Goal: Task Accomplishment & Management: Complete application form

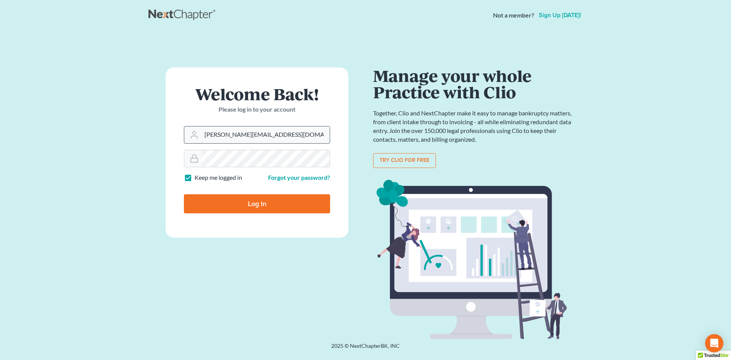
click at [288, 129] on input "dorie@victordruziakolaw.com" at bounding box center [266, 134] width 128 height 17
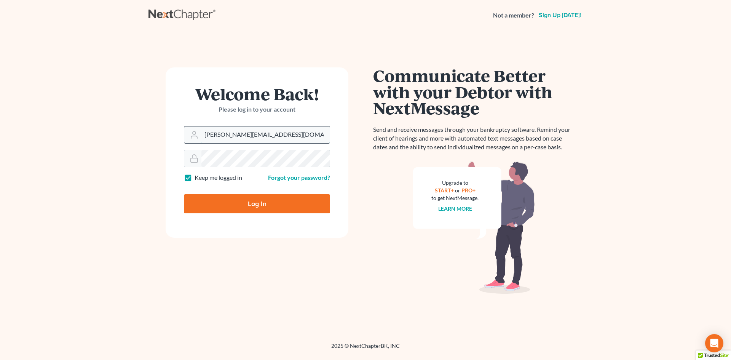
type input "[EMAIL_ADDRESS][DOMAIN_NAME]"
click at [256, 206] on input "Log In" at bounding box center [257, 203] width 146 height 19
type input "Thinking..."
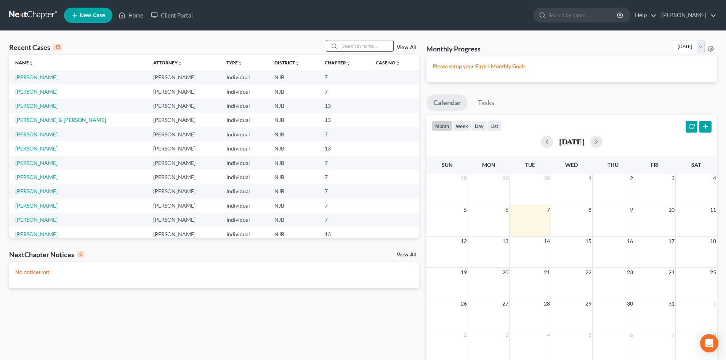
click at [355, 44] on input "search" at bounding box center [366, 45] width 53 height 11
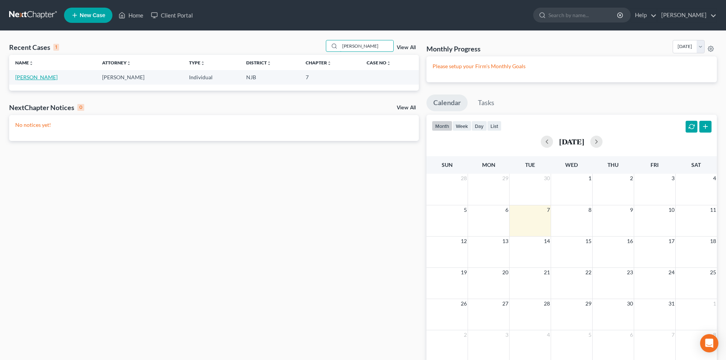
type input "[PERSON_NAME]"
click at [37, 77] on link "[PERSON_NAME]" at bounding box center [36, 77] width 42 height 6
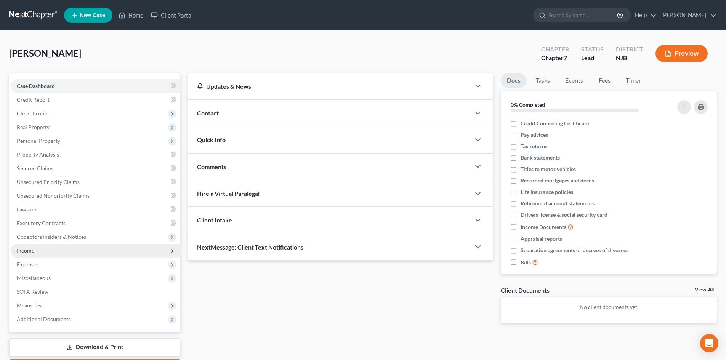
click at [32, 253] on span "Income" at bounding box center [26, 250] width 18 height 6
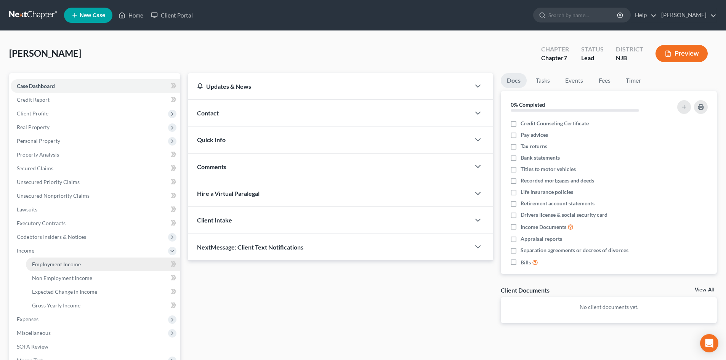
click at [63, 265] on span "Employment Income" at bounding box center [56, 264] width 49 height 6
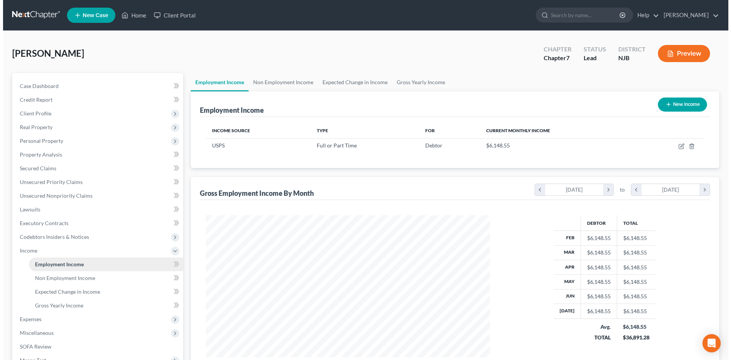
scroll to position [142, 299]
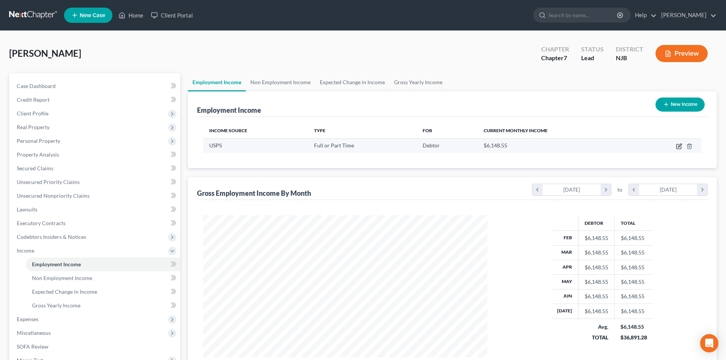
click at [680, 144] on icon "button" at bounding box center [679, 145] width 3 height 3
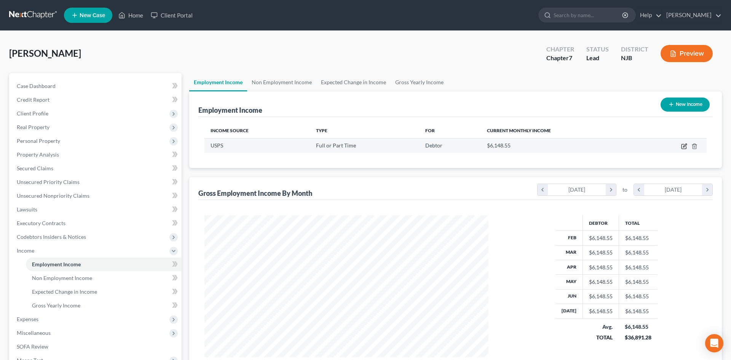
select select "0"
select select "33"
select select "2"
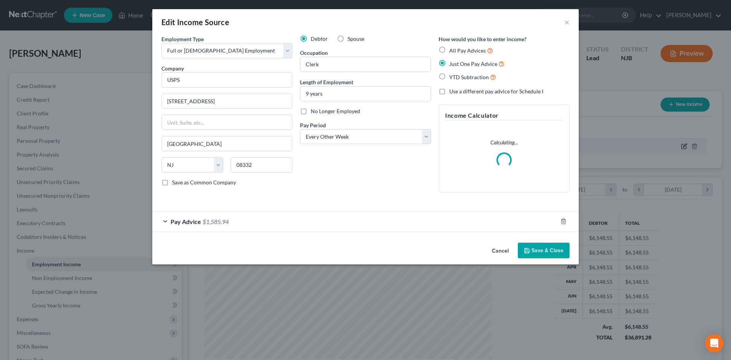
scroll to position [143, 302]
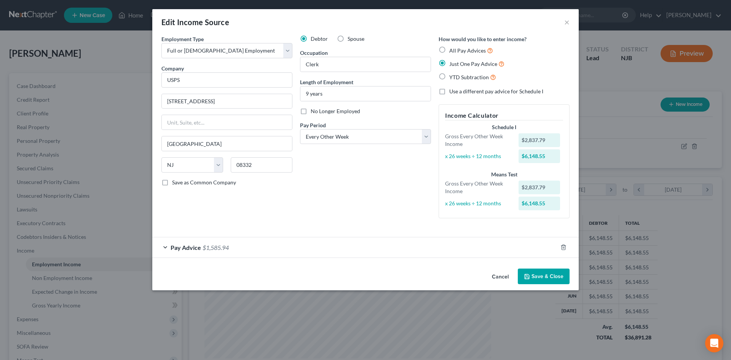
click at [174, 248] on span "Pay Advice" at bounding box center [186, 247] width 30 height 7
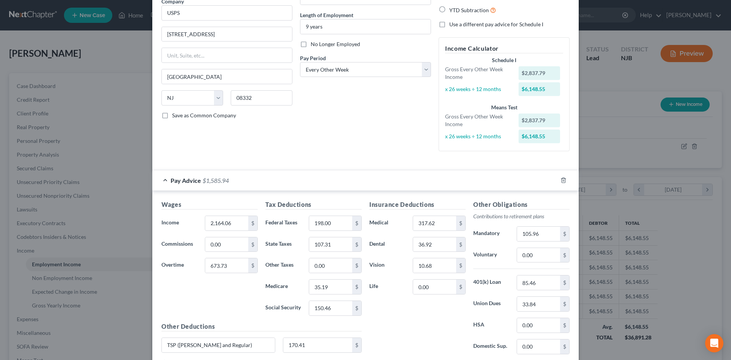
scroll to position [76, 0]
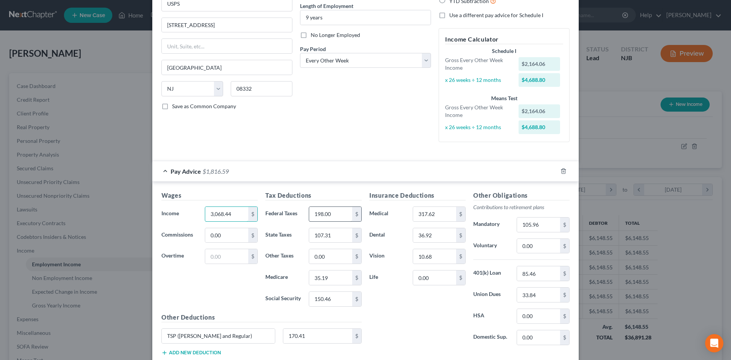
type input "3,068.44"
click at [340, 218] on input "198.00" at bounding box center [330, 214] width 43 height 14
type input "239.35"
click at [334, 234] on input "107.31" at bounding box center [330, 235] width 43 height 14
type input "123.83"
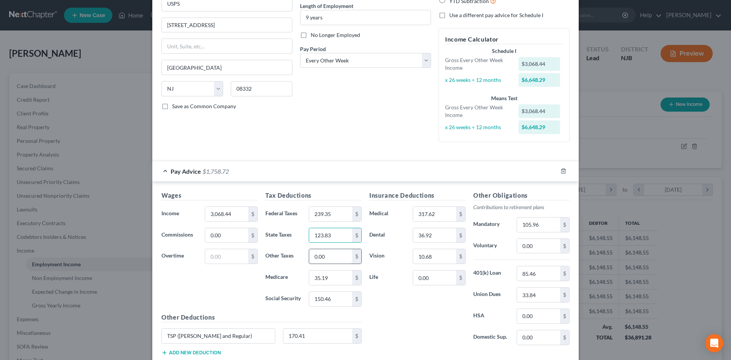
click at [339, 263] on input "0.00" at bounding box center [330, 256] width 43 height 14
click at [547, 227] on input "105.96" at bounding box center [538, 225] width 43 height 14
type input "105.97"
type input "165.82"
type input "38.78"
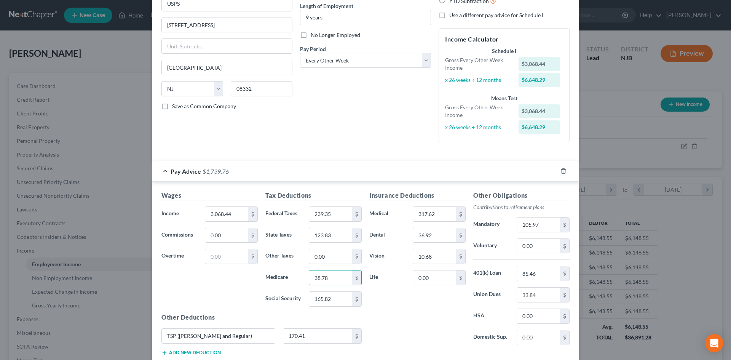
click at [379, 312] on div "Insurance Deductions Medical 317.62 $ Dental 36.92 $ Vision 10.68 $ Life 0.00 $" at bounding box center [418, 271] width 104 height 160
click at [339, 299] on input "165.82" at bounding box center [330, 299] width 43 height 14
type input "166.03"
click at [336, 277] on input "38.78" at bounding box center [330, 277] width 43 height 14
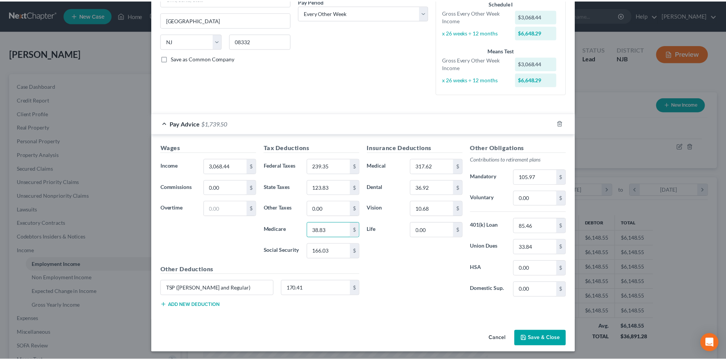
scroll to position [126, 0]
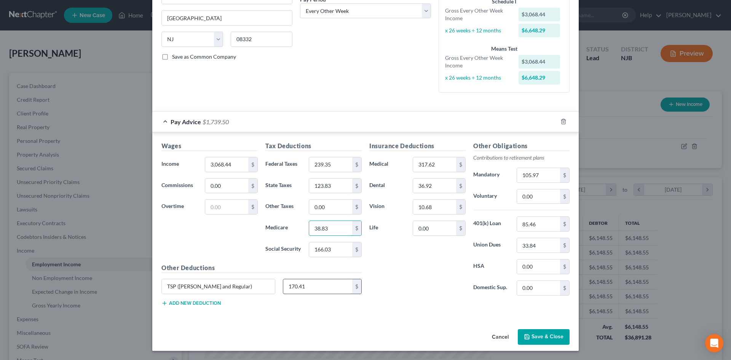
type input "38.83"
click at [310, 284] on input "170.41" at bounding box center [317, 286] width 69 height 14
type input "170.42"
click at [543, 335] on button "Save & Close" at bounding box center [544, 337] width 52 height 16
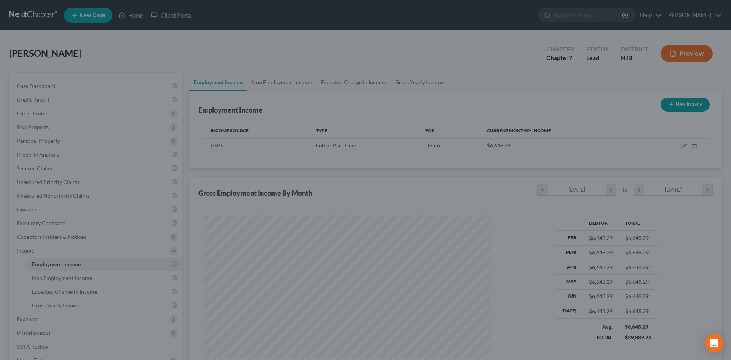
scroll to position [380825, 380668]
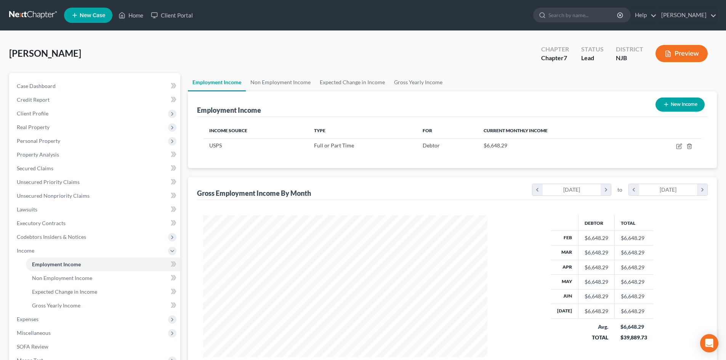
click at [689, 52] on button "Preview" at bounding box center [681, 53] width 52 height 17
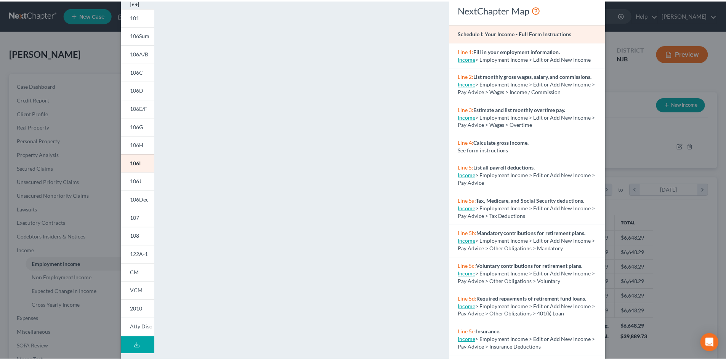
scroll to position [0, 0]
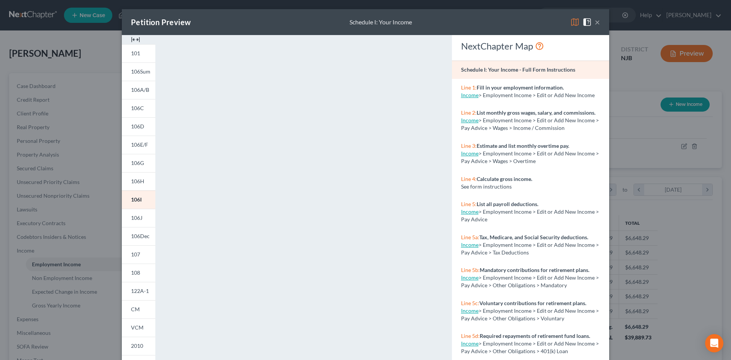
click at [596, 21] on button "×" at bounding box center [597, 22] width 5 height 9
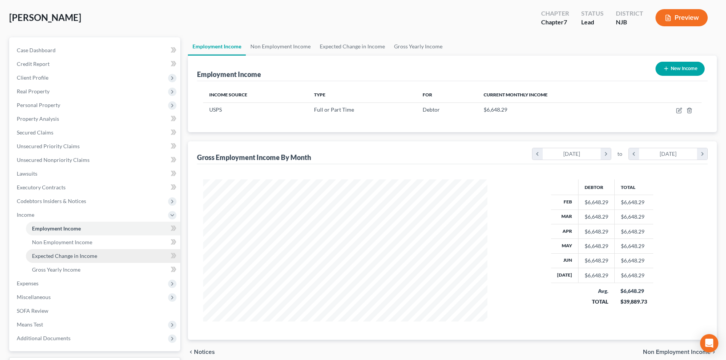
scroll to position [100, 0]
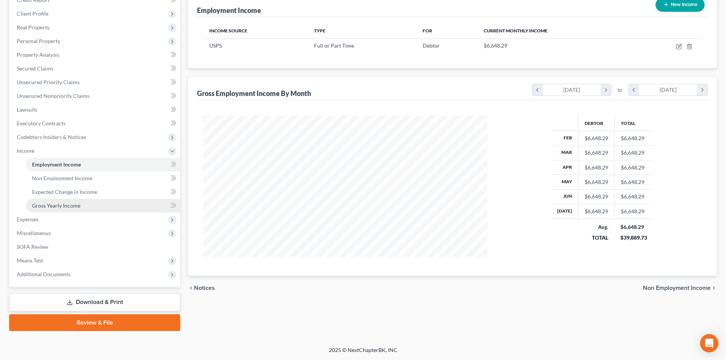
click at [53, 204] on span "Gross Yearly Income" at bounding box center [56, 205] width 48 height 6
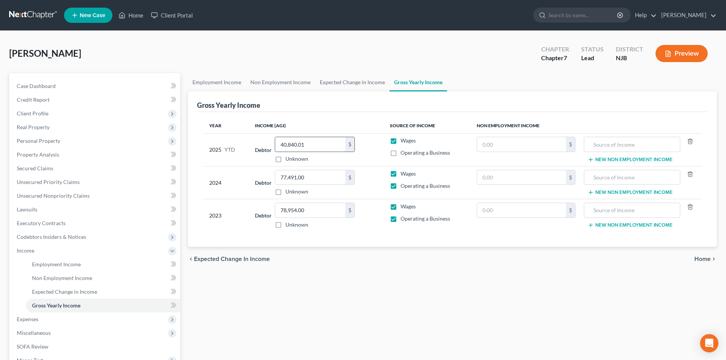
click at [316, 147] on input "40,840.01" at bounding box center [310, 144] width 70 height 14
type input "53,680.85"
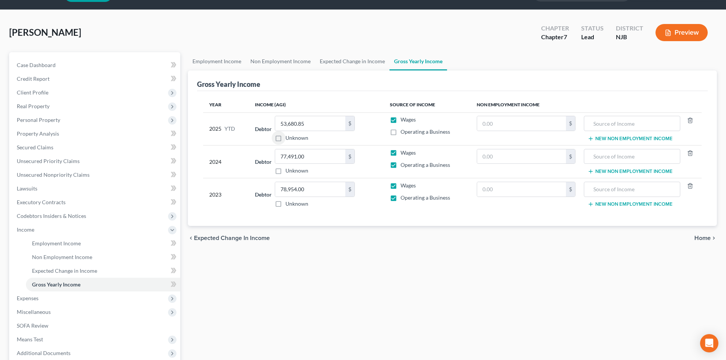
scroll to position [76, 0]
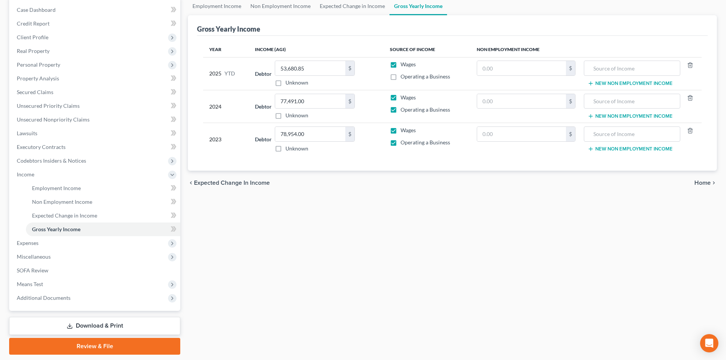
click at [703, 182] on span "Home" at bounding box center [702, 183] width 16 height 6
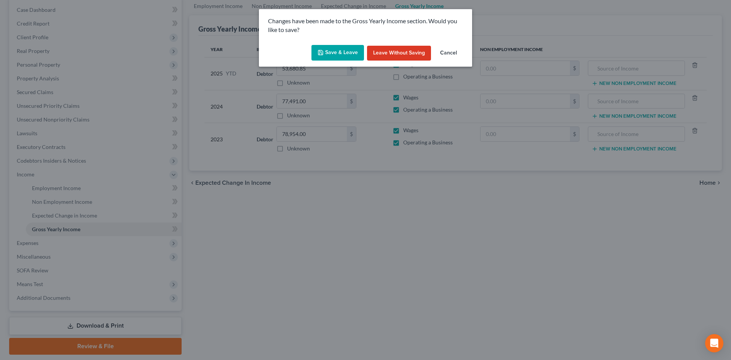
click at [338, 47] on button "Save & Leave" at bounding box center [338, 53] width 53 height 16
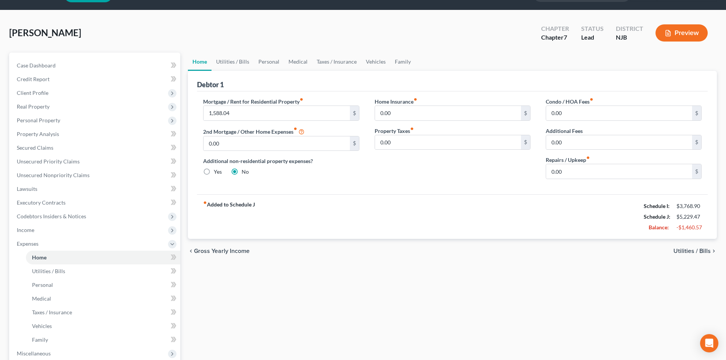
scroll to position [38, 0]
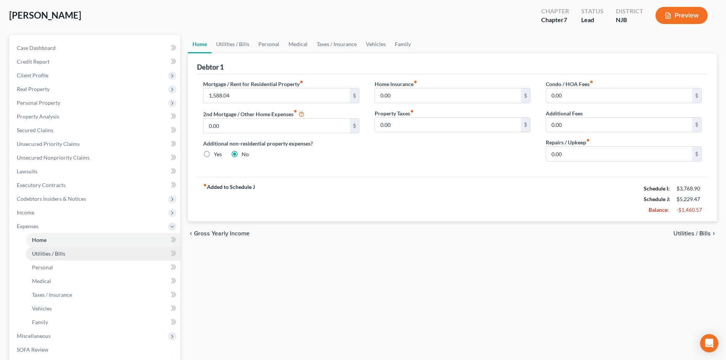
click at [69, 255] on link "Utilities / Bills" at bounding box center [103, 254] width 154 height 14
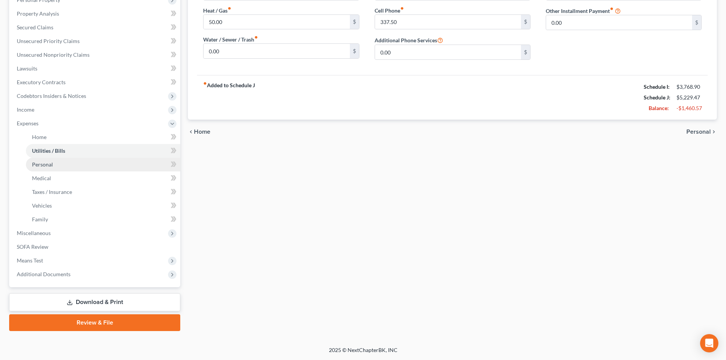
click at [46, 166] on span "Personal" at bounding box center [42, 164] width 21 height 6
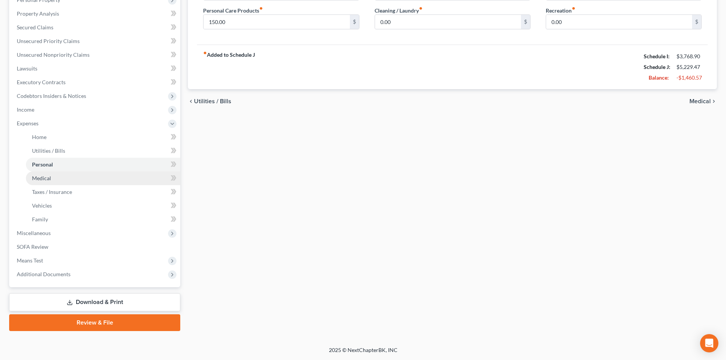
click at [48, 180] on span "Medical" at bounding box center [41, 178] width 19 height 6
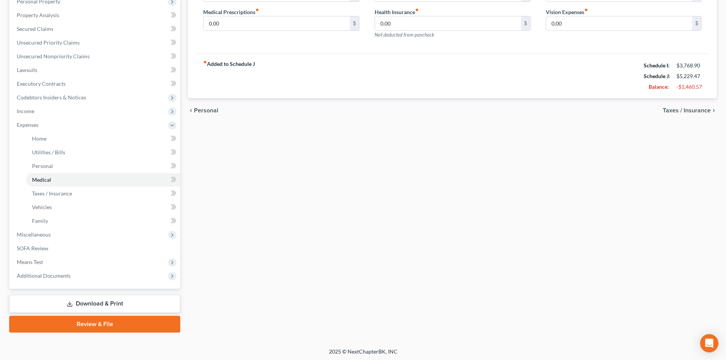
scroll to position [141, 0]
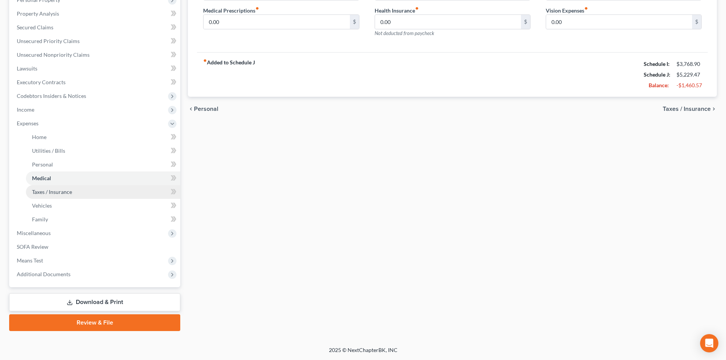
drag, startPoint x: 56, startPoint y: 192, endPoint x: 61, endPoint y: 195, distance: 5.7
click at [56, 191] on span "Taxes / Insurance" at bounding box center [52, 192] width 40 height 6
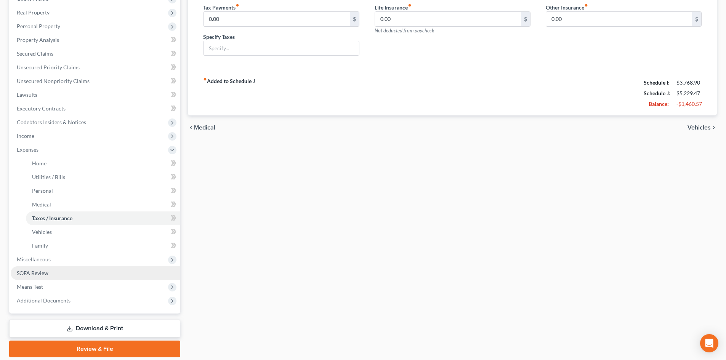
scroll to position [141, 0]
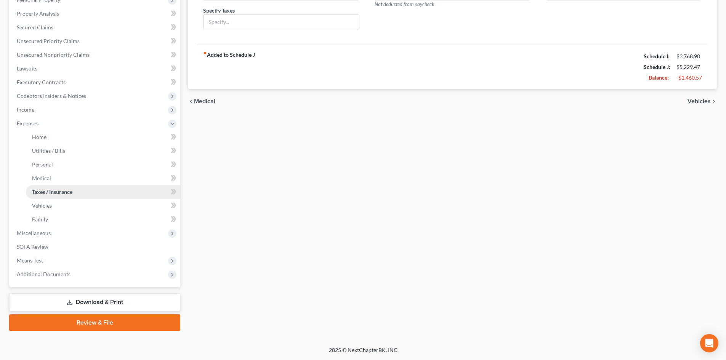
click at [36, 196] on link "Taxes / Insurance" at bounding box center [103, 192] width 154 height 14
click at [48, 208] on span "Vehicles" at bounding box center [42, 205] width 20 height 6
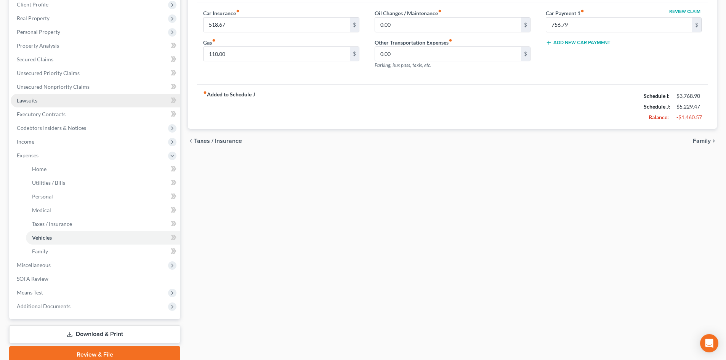
scroll to position [114, 0]
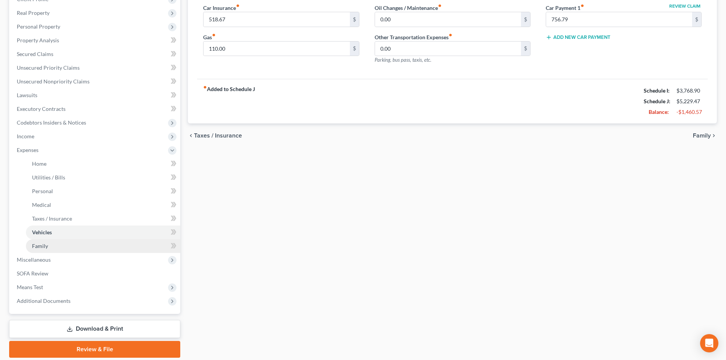
click at [38, 246] on span "Family" at bounding box center [40, 246] width 16 height 6
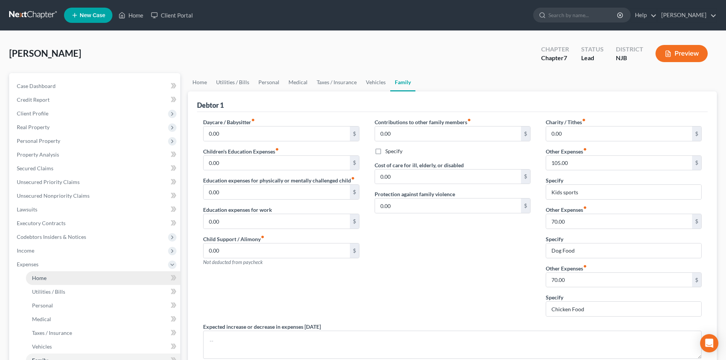
click at [38, 276] on span "Home" at bounding box center [39, 278] width 14 height 6
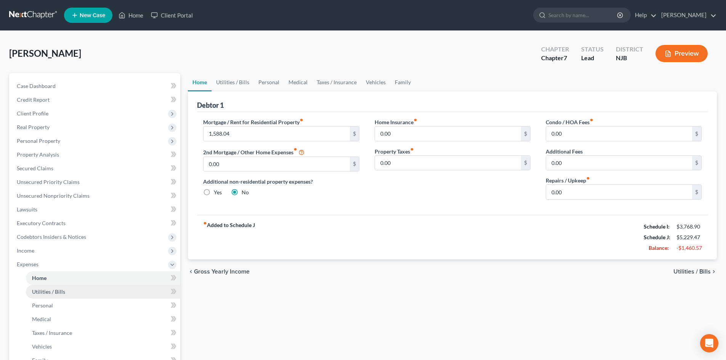
click at [36, 293] on span "Utilities / Bills" at bounding box center [48, 291] width 33 height 6
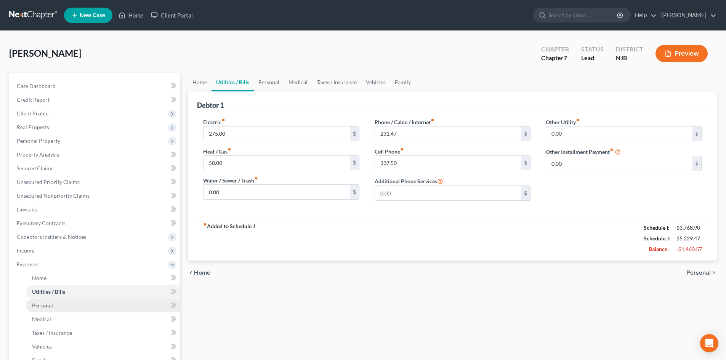
click at [47, 304] on span "Personal" at bounding box center [42, 305] width 21 height 6
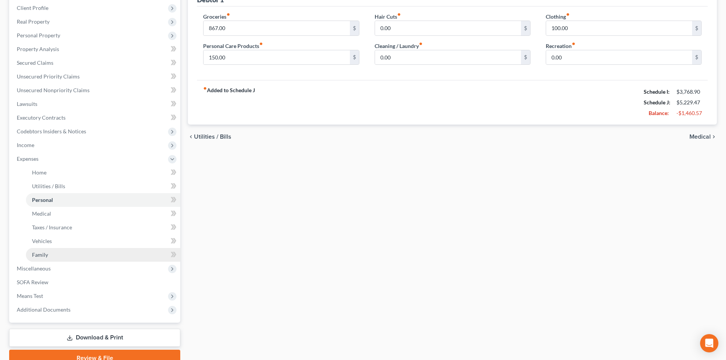
scroll to position [114, 0]
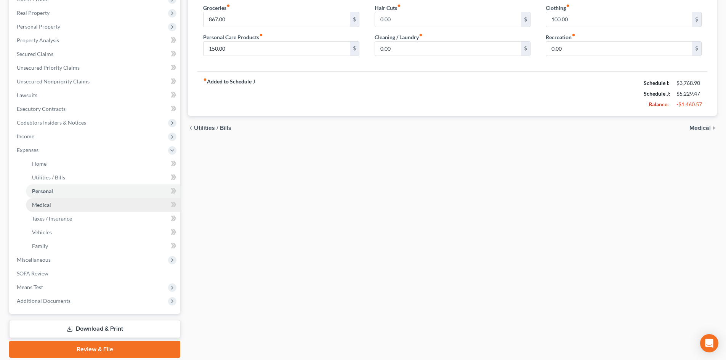
click at [47, 203] on span "Medical" at bounding box center [41, 205] width 19 height 6
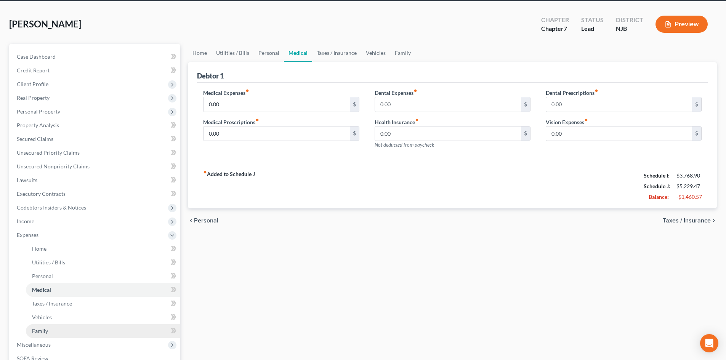
scroll to position [38, 0]
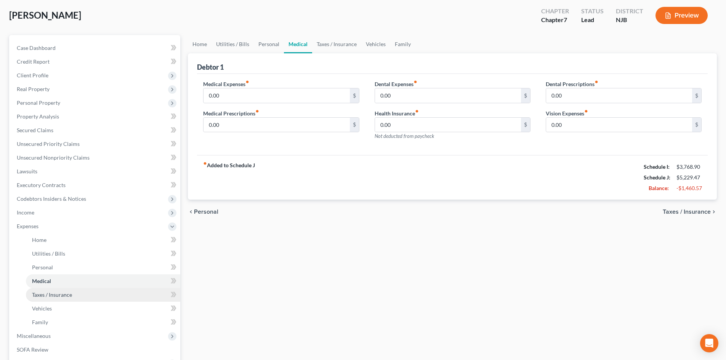
click at [40, 293] on span "Taxes / Insurance" at bounding box center [52, 294] width 40 height 6
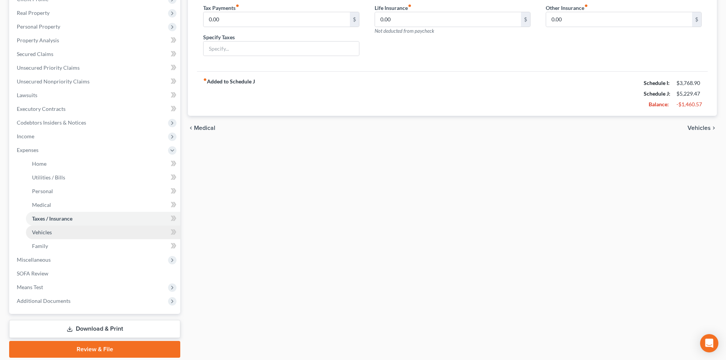
click at [48, 231] on span "Vehicles" at bounding box center [42, 232] width 20 height 6
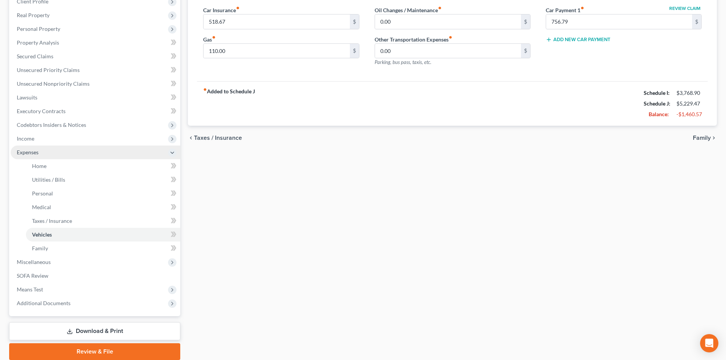
scroll to position [114, 0]
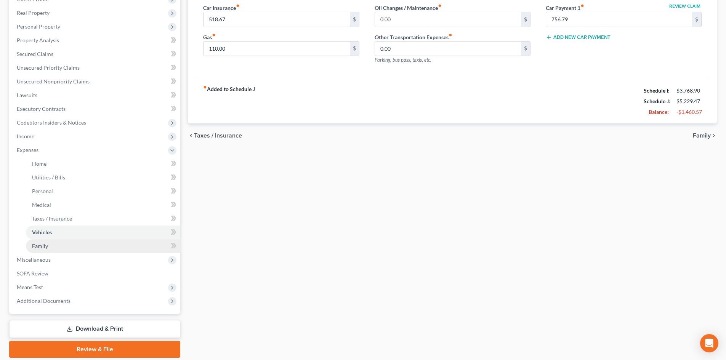
click at [37, 249] on link "Family" at bounding box center [103, 246] width 154 height 14
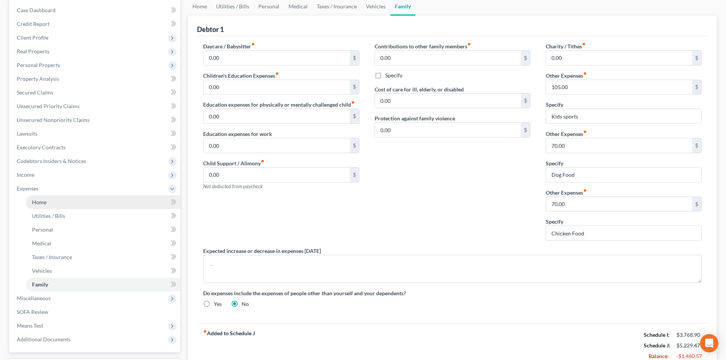
scroll to position [76, 0]
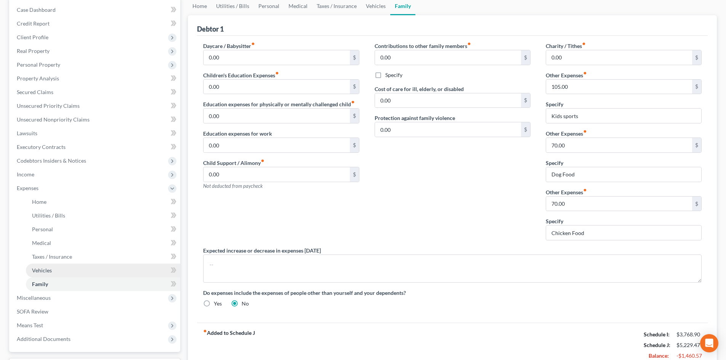
click at [85, 274] on link "Vehicles" at bounding box center [103, 271] width 154 height 14
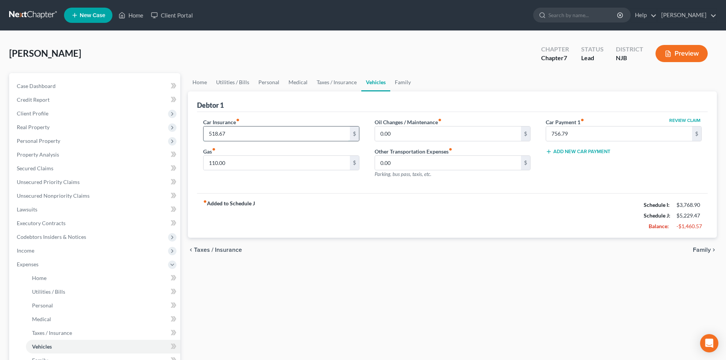
click at [246, 136] on input "518.67" at bounding box center [276, 133] width 146 height 14
type input "150.00"
click at [40, 279] on span "Home" at bounding box center [39, 278] width 14 height 6
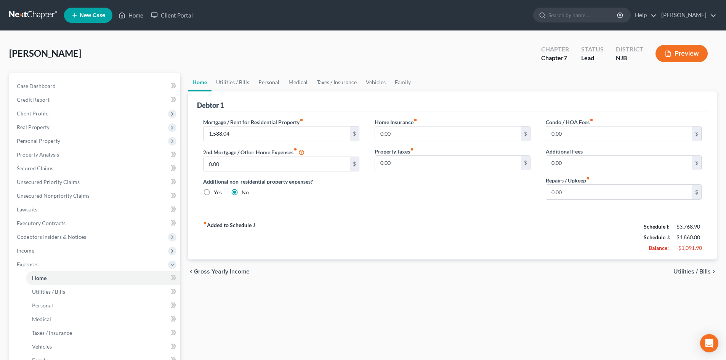
click at [686, 269] on span "Utilities / Bills" at bounding box center [691, 272] width 37 height 6
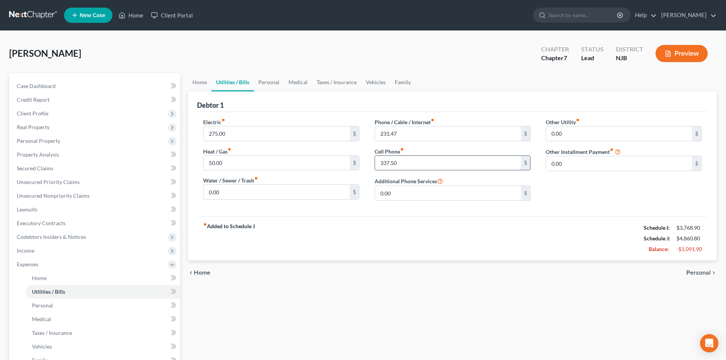
click at [446, 160] on input "337.50" at bounding box center [448, 163] width 146 height 14
click at [431, 132] on input "231.47" at bounding box center [448, 133] width 146 height 14
type input "175.00"
type input "120.00"
click at [706, 275] on span "Personal" at bounding box center [698, 273] width 24 height 6
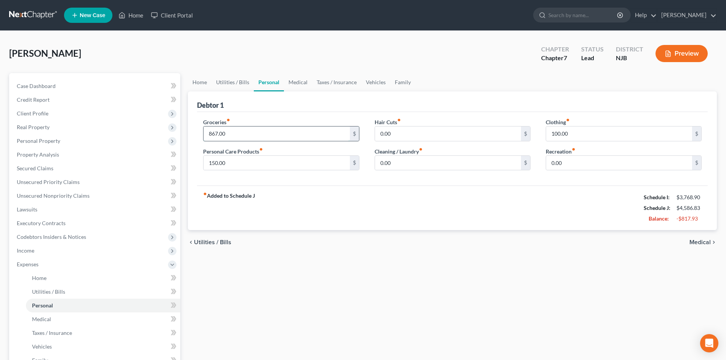
click at [249, 134] on input "867.00" at bounding box center [276, 133] width 146 height 14
type input "250.00"
type input "60.00"
type input "30.00"
click at [34, 319] on span "Medical" at bounding box center [41, 319] width 19 height 6
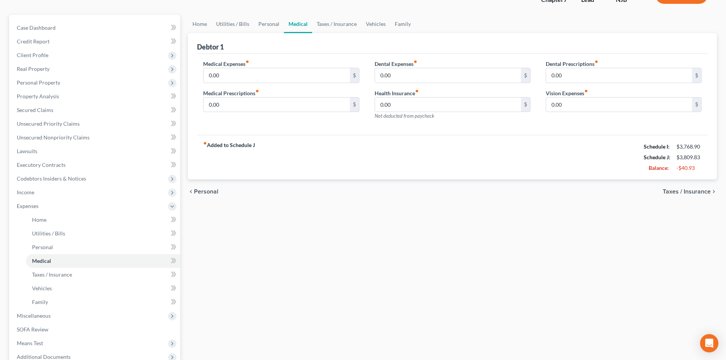
scroll to position [114, 0]
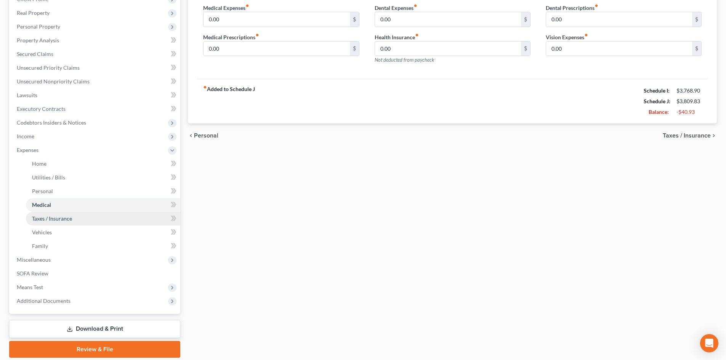
click at [58, 218] on span "Taxes / Insurance" at bounding box center [52, 218] width 40 height 6
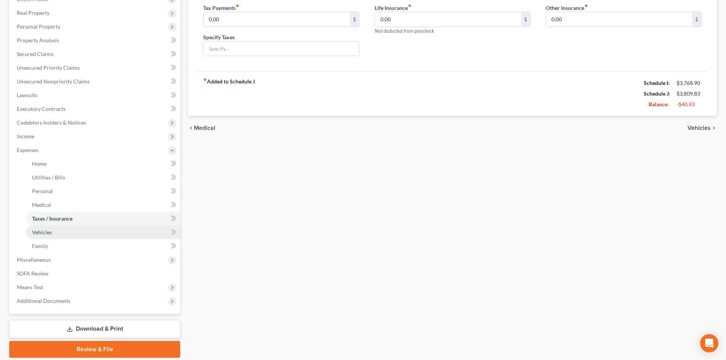
click at [50, 237] on link "Vehicles" at bounding box center [103, 233] width 154 height 14
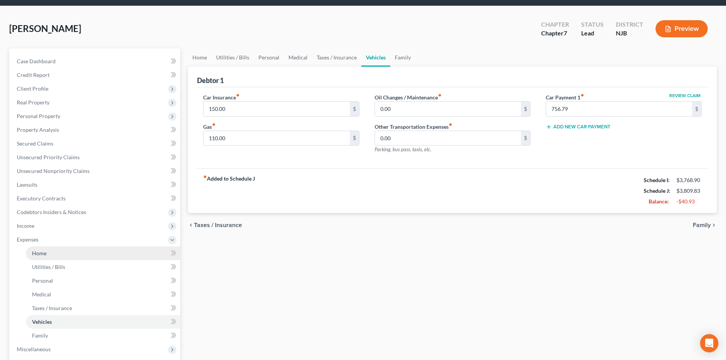
scroll to position [38, 0]
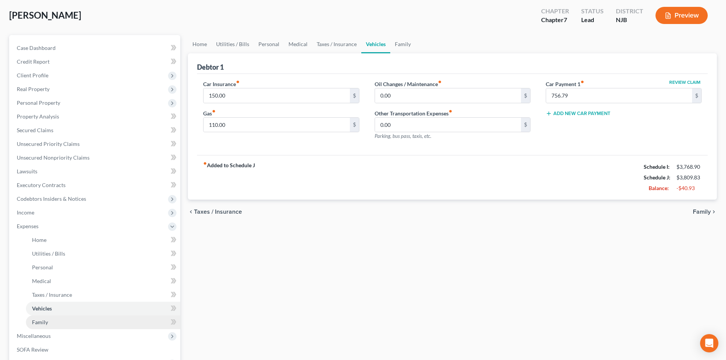
click at [50, 324] on link "Family" at bounding box center [103, 322] width 154 height 14
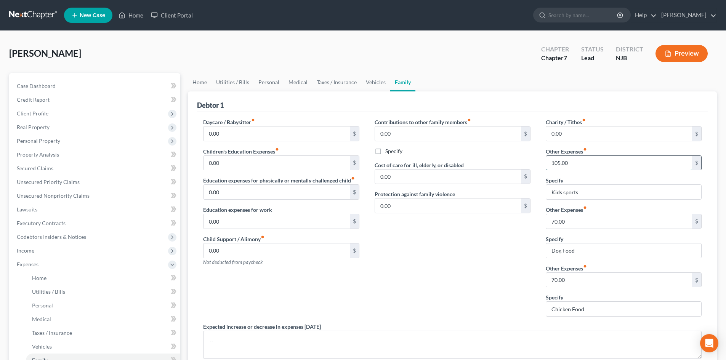
click at [584, 167] on input "105.00" at bounding box center [619, 163] width 146 height 14
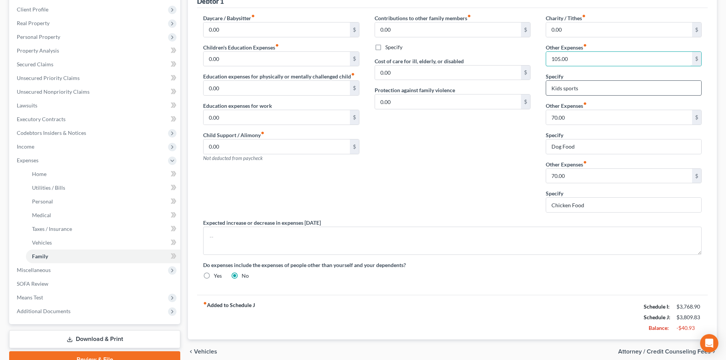
scroll to position [114, 0]
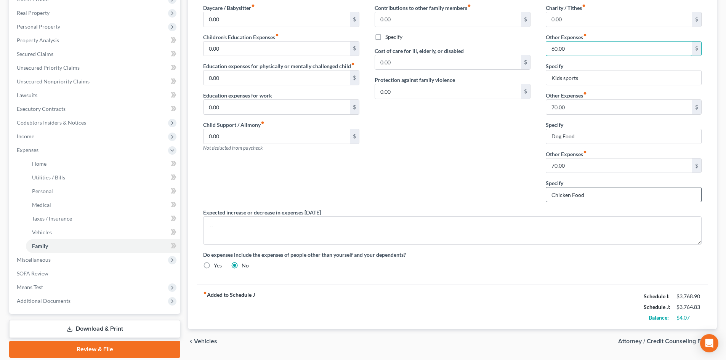
type input "60.00"
click at [581, 166] on input "70.00" at bounding box center [619, 165] width 146 height 14
type input "65.00"
click at [58, 191] on link "Personal" at bounding box center [103, 191] width 154 height 14
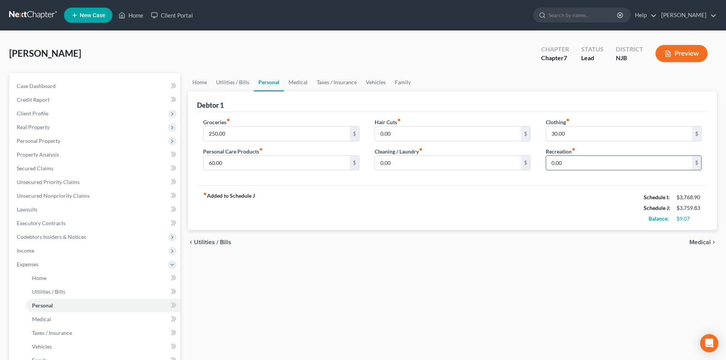
click at [578, 160] on input "0.00" at bounding box center [619, 163] width 146 height 14
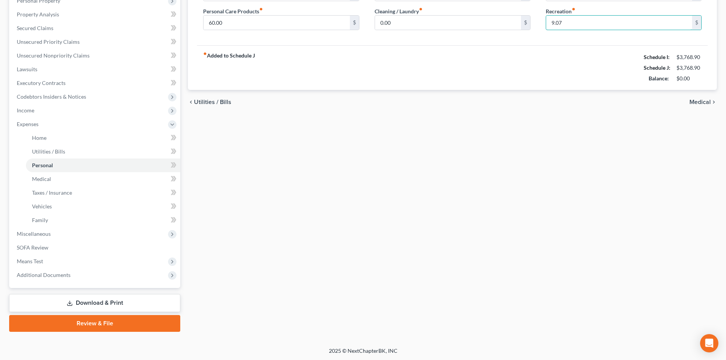
scroll to position [141, 0]
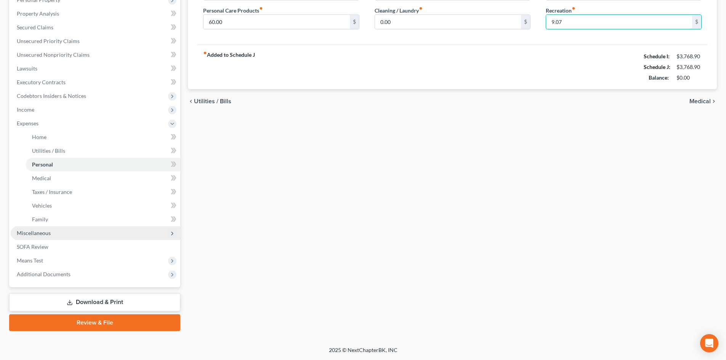
type input "9.07"
click at [50, 231] on span "Miscellaneous" at bounding box center [34, 233] width 34 height 6
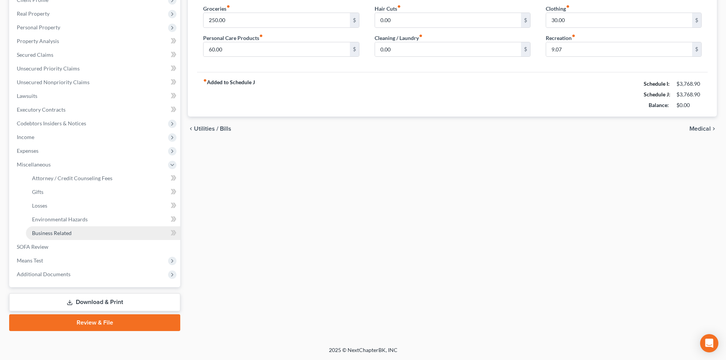
scroll to position [114, 0]
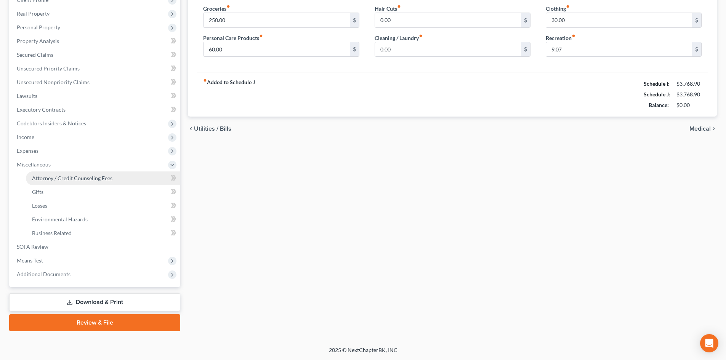
click at [62, 179] on span "Attorney / Credit Counseling Fees" at bounding box center [72, 178] width 80 height 6
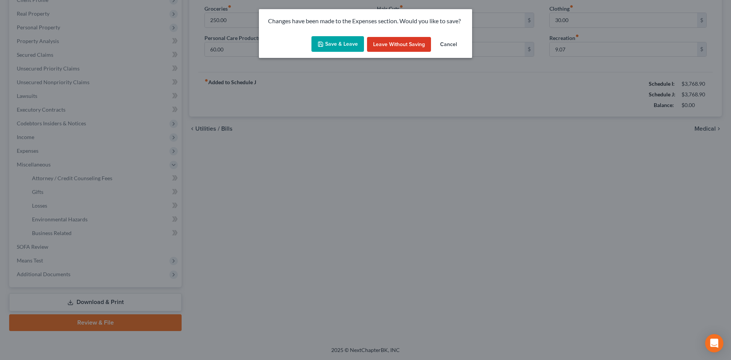
click at [340, 44] on button "Save & Leave" at bounding box center [338, 44] width 53 height 16
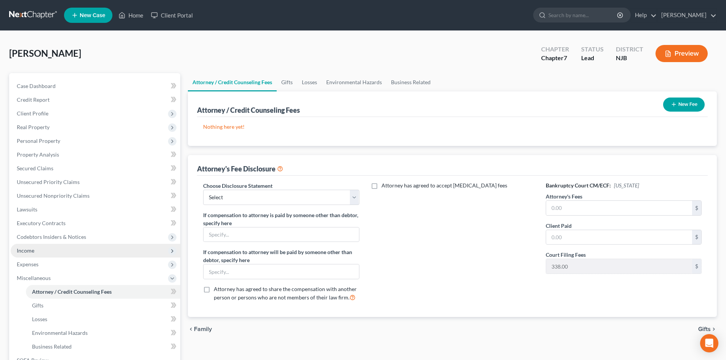
click at [26, 251] on span "Income" at bounding box center [26, 250] width 18 height 6
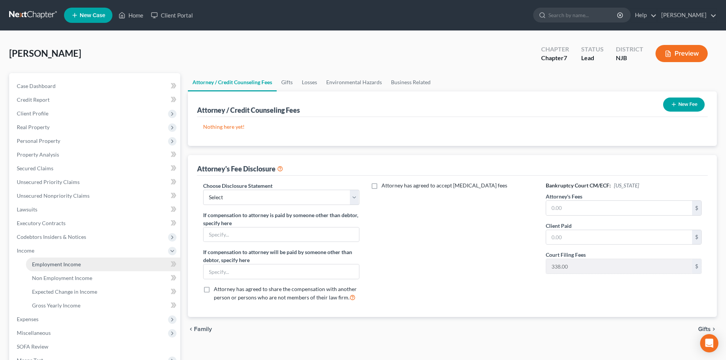
click at [54, 266] on span "Employment Income" at bounding box center [56, 264] width 49 height 6
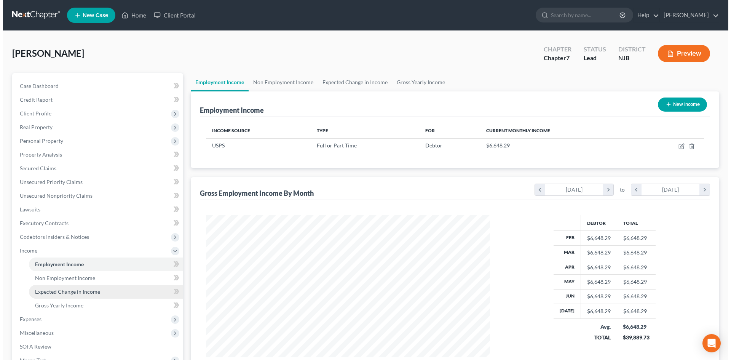
scroll to position [142, 299]
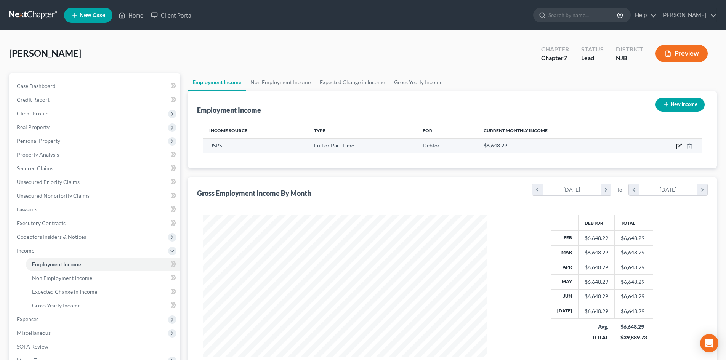
click at [680, 145] on icon "button" at bounding box center [679, 145] width 3 height 3
select select "0"
select select "33"
select select "2"
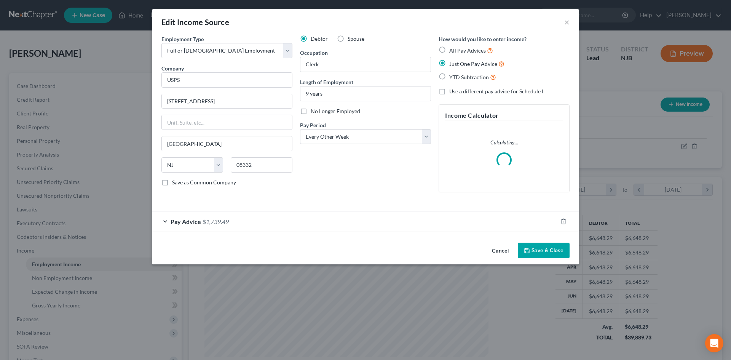
scroll to position [143, 302]
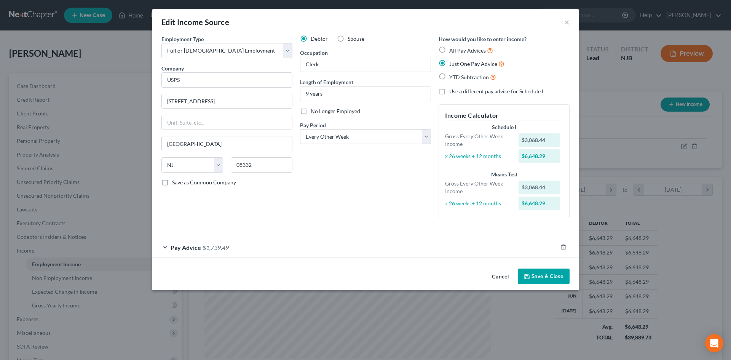
click at [178, 247] on span "Pay Advice" at bounding box center [186, 247] width 30 height 7
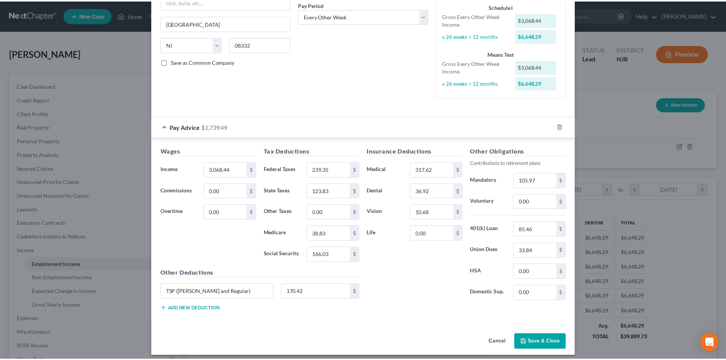
scroll to position [126, 0]
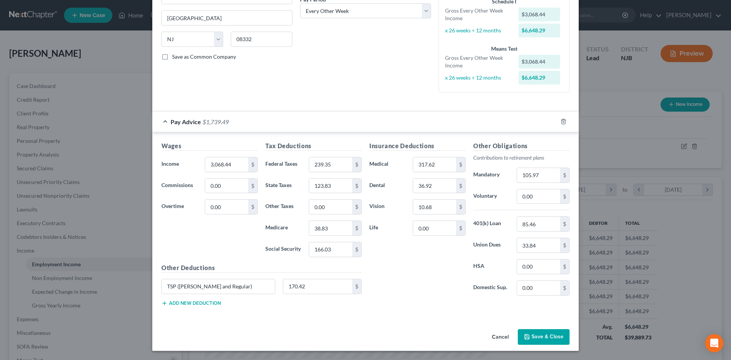
click at [544, 337] on button "Save & Close" at bounding box center [544, 337] width 52 height 16
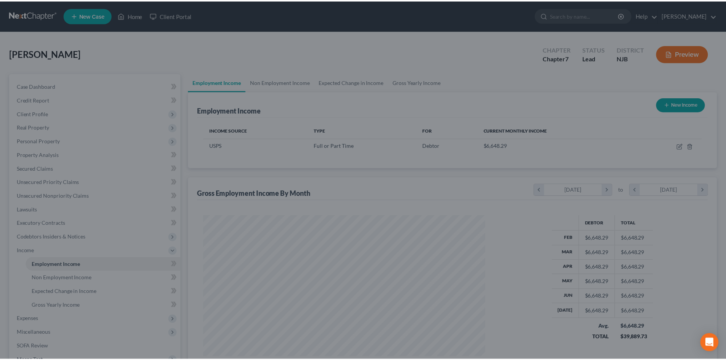
scroll to position [380825, 380668]
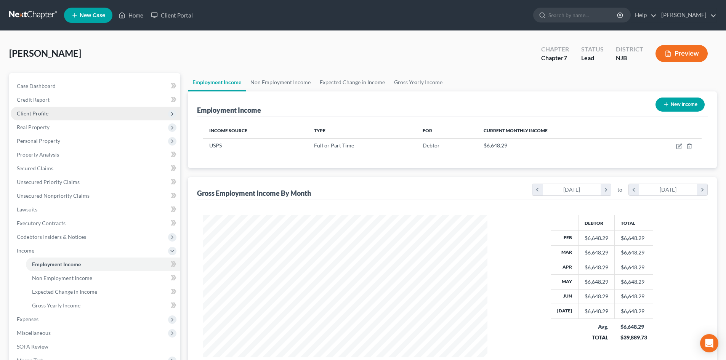
drag, startPoint x: 25, startPoint y: 111, endPoint x: 54, endPoint y: 118, distance: 30.5
click at [25, 111] on span "Client Profile" at bounding box center [33, 113] width 32 height 6
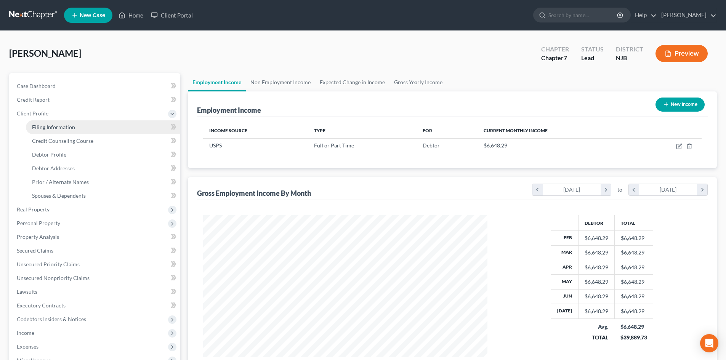
click at [67, 125] on span "Filing Information" at bounding box center [53, 127] width 43 height 6
select select "1"
select select "0"
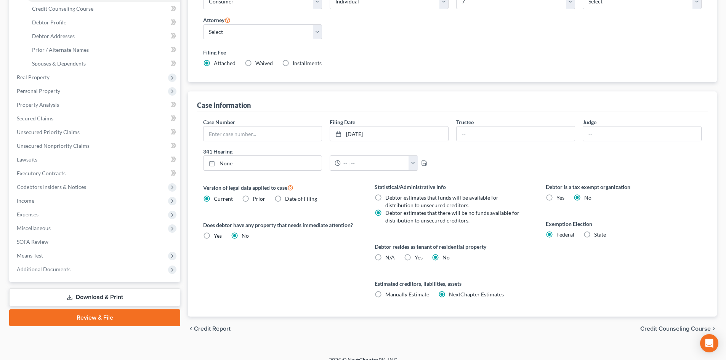
scroll to position [142, 0]
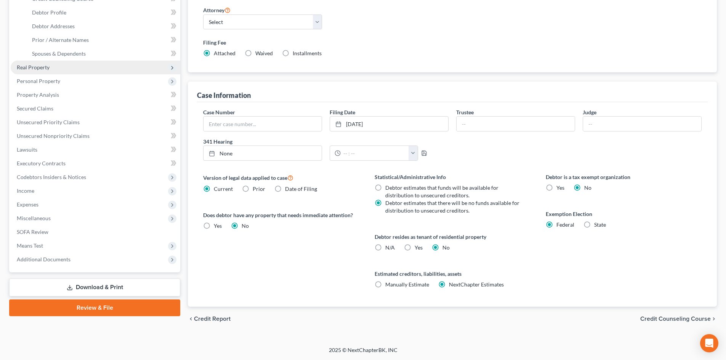
click at [38, 66] on span "Real Property" at bounding box center [33, 67] width 33 height 6
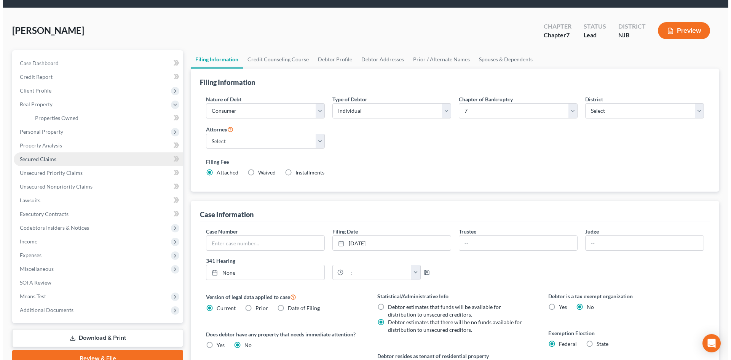
scroll to position [0, 0]
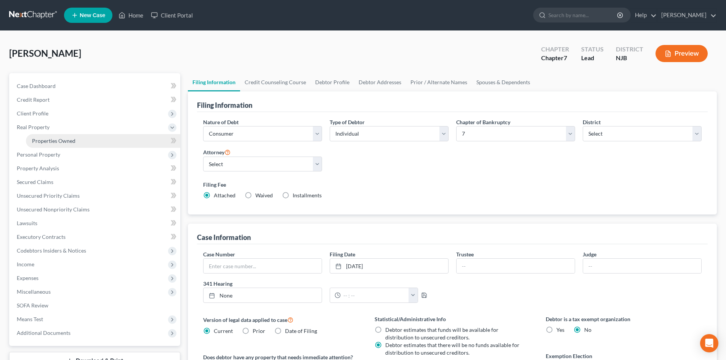
click at [66, 143] on span "Properties Owned" at bounding box center [53, 141] width 43 height 6
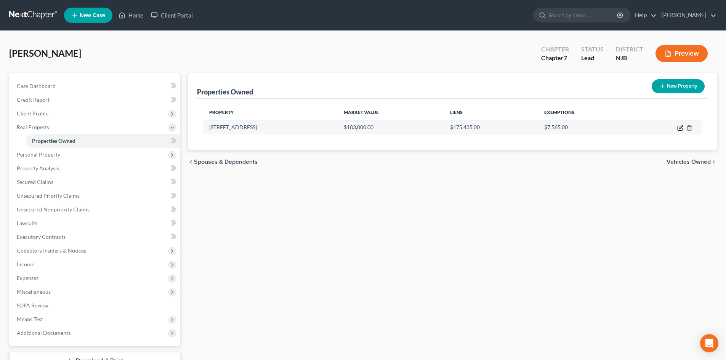
click at [680, 127] on icon "button" at bounding box center [680, 128] width 6 height 6
select select "33"
select select "0"
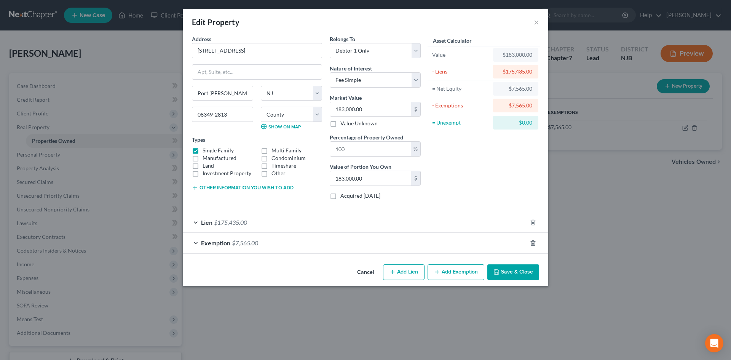
click at [211, 240] on span "Exemption" at bounding box center [215, 242] width 29 height 7
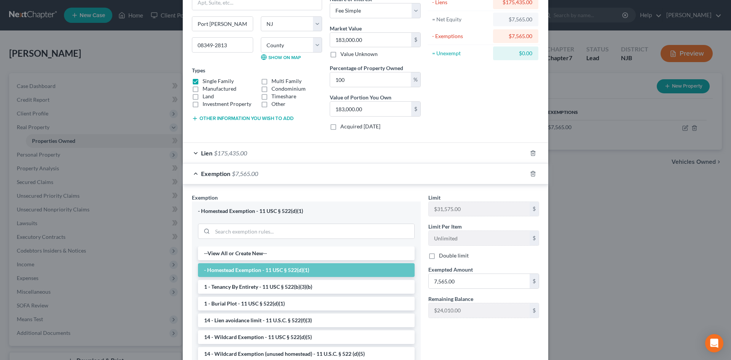
scroll to position [76, 0]
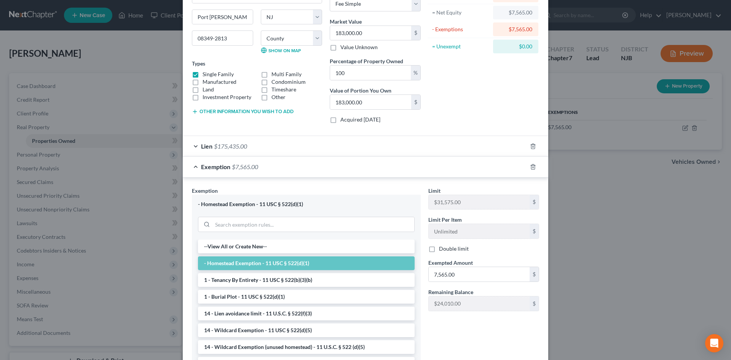
click at [486, 349] on div "Limit $31,575.00 $ Limit Per Item Unlimited $ Double limit Exempted Amount * 7,…" at bounding box center [484, 277] width 118 height 181
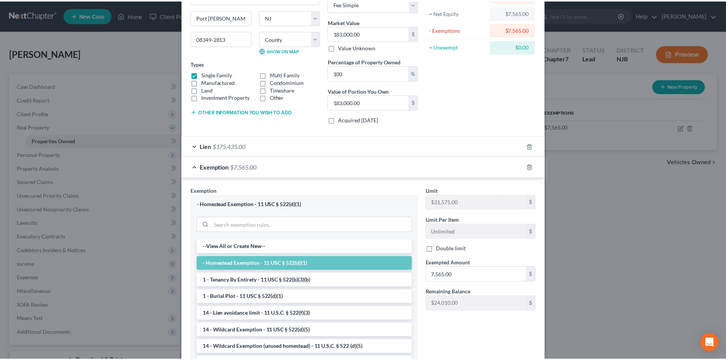
scroll to position [132, 0]
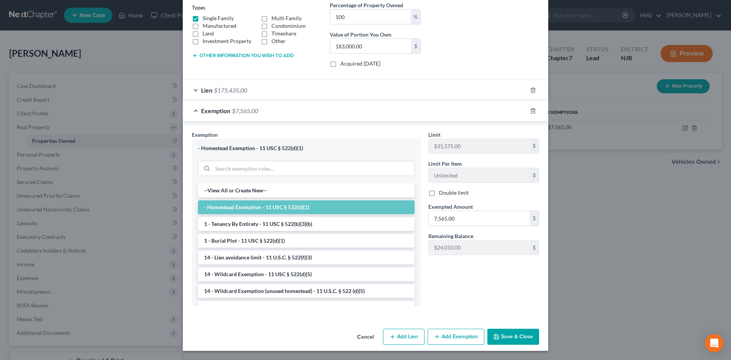
click at [510, 338] on button "Save & Close" at bounding box center [514, 337] width 52 height 16
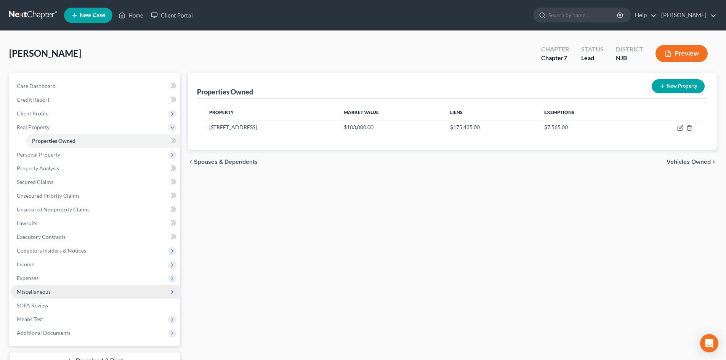
click at [37, 293] on span "Miscellaneous" at bounding box center [34, 291] width 34 height 6
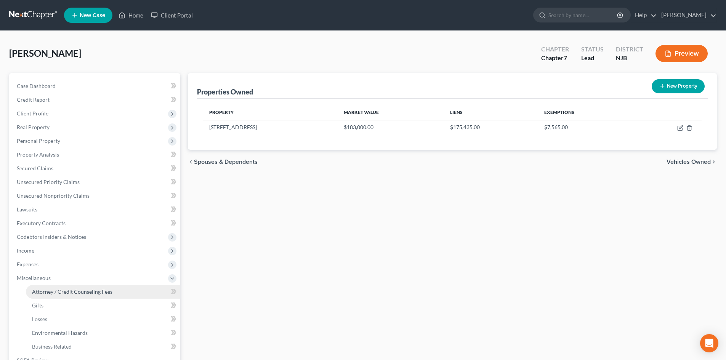
click at [44, 291] on span "Attorney / Credit Counseling Fees" at bounding box center [72, 291] width 80 height 6
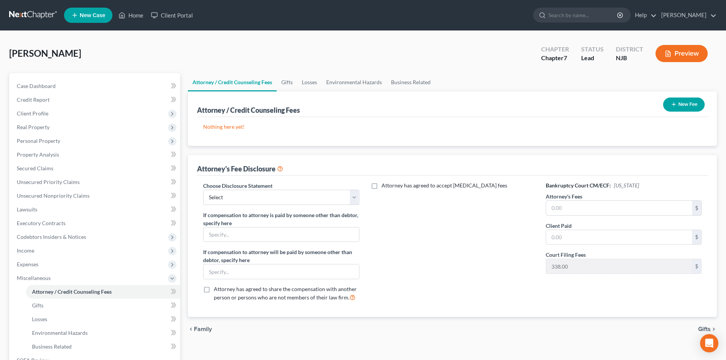
click at [678, 102] on button "New Fee" at bounding box center [684, 105] width 42 height 14
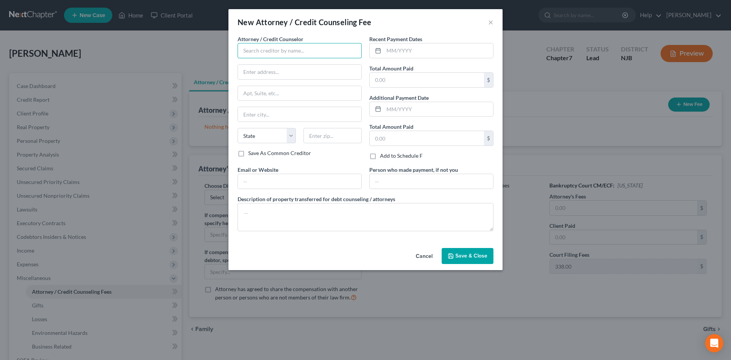
click at [275, 50] on input "text" at bounding box center [300, 50] width 124 height 15
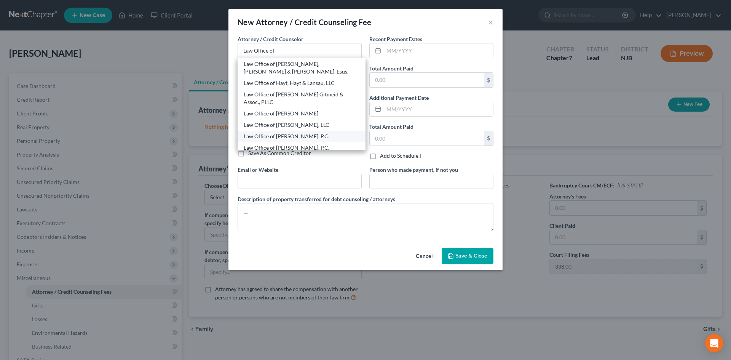
click at [283, 133] on div "Law Office of [PERSON_NAME], P.C." at bounding box center [302, 137] width 116 height 8
type input "Law Office of [PERSON_NAME], P.C."
type input "1882 W. Landis Ave."
type input "Vineland City"
select select "33"
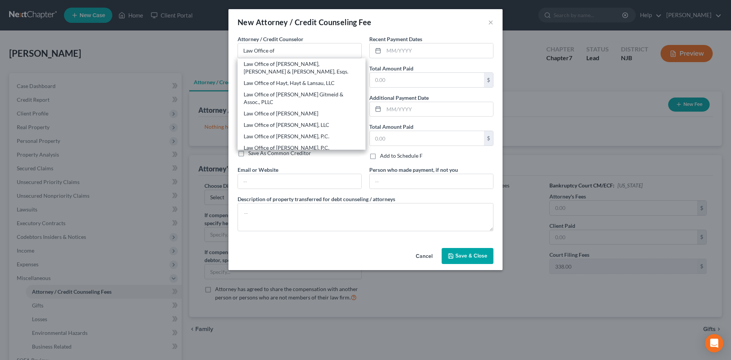
type input "08360"
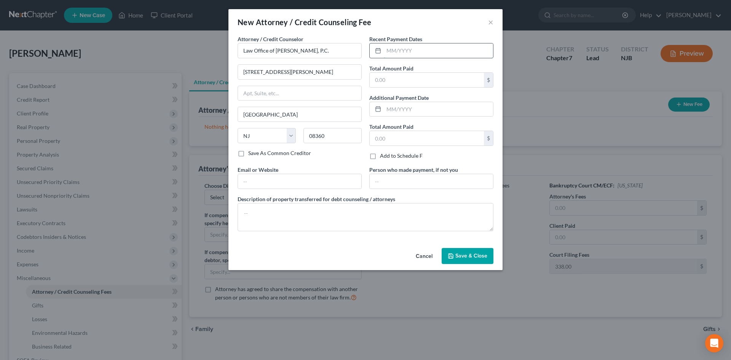
click at [449, 51] on input "text" at bounding box center [438, 50] width 109 height 14
type input "06/2025"
type input "1,350.00"
click at [469, 259] on button "Save & Close" at bounding box center [468, 256] width 52 height 16
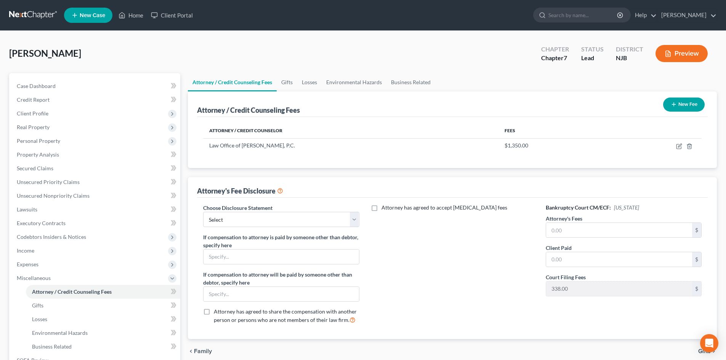
click at [676, 106] on button "New Fee" at bounding box center [684, 105] width 42 height 14
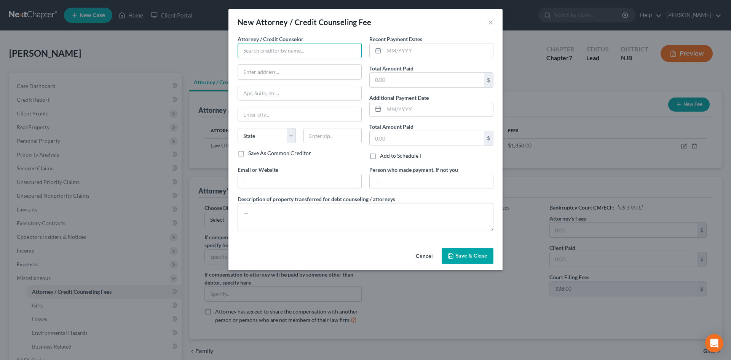
click at [304, 52] on input "text" at bounding box center [300, 50] width 124 height 15
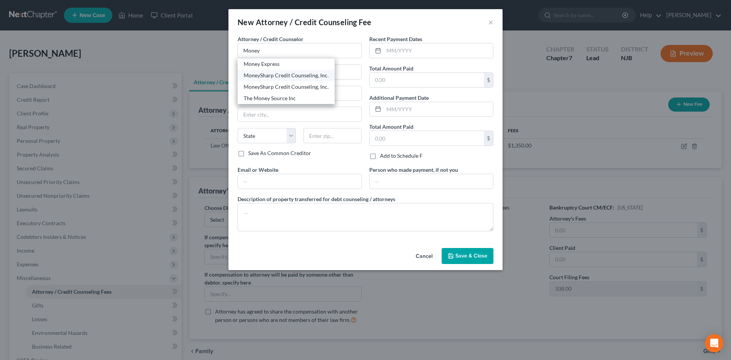
click at [294, 73] on div "MoneySharp Credit Counseling, Inc." at bounding box center [286, 76] width 85 height 8
type input "MoneySharp Credit Counseling, Inc."
type input "Online credit counseling course provider"
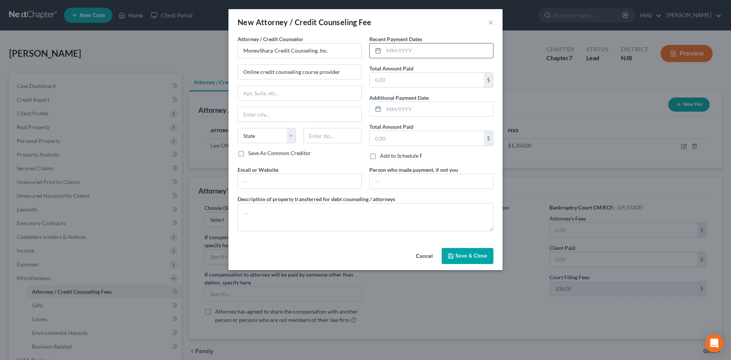
click at [431, 52] on input "text" at bounding box center [438, 50] width 109 height 14
type input "07/2025"
type input "12.00"
click at [471, 259] on span "Save & Close" at bounding box center [472, 256] width 32 height 6
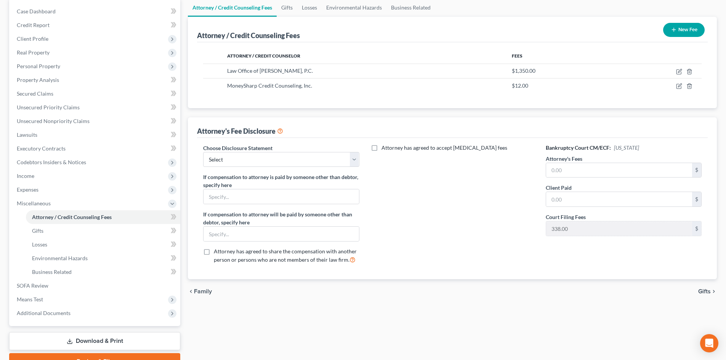
scroll to position [76, 0]
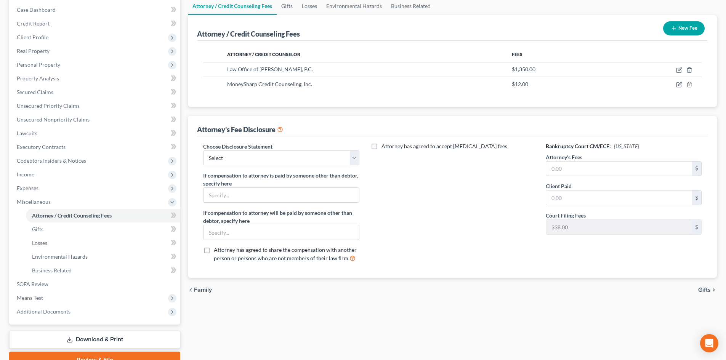
click at [361, 155] on div "Choose Disclosure Statement Select Disclosure of Compensation of Attorney for D…" at bounding box center [280, 205] width 171 height 126
drag, startPoint x: 357, startPoint y: 155, endPoint x: 358, endPoint y: 160, distance: 5.5
click at [357, 155] on select "Select Disclosure of Compensation of Attorney for Debtor" at bounding box center [281, 157] width 156 height 15
select select "0"
click at [203, 150] on select "Select Disclosure of Compensation of Attorney for Debtor" at bounding box center [281, 157] width 156 height 15
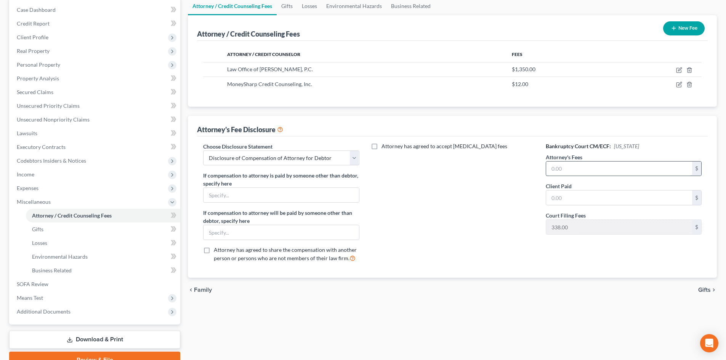
click at [603, 173] on input "text" at bounding box center [619, 169] width 146 height 14
type input "1,350.00"
click at [703, 290] on span "Gifts" at bounding box center [704, 290] width 13 height 6
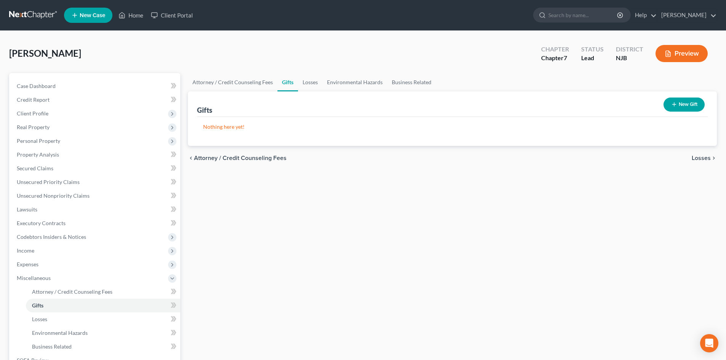
click at [701, 158] on span "Losses" at bounding box center [700, 158] width 19 height 6
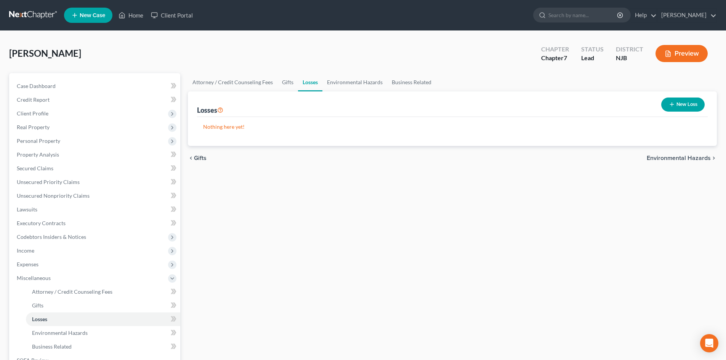
click at [677, 157] on span "Environmental Hazards" at bounding box center [679, 158] width 64 height 6
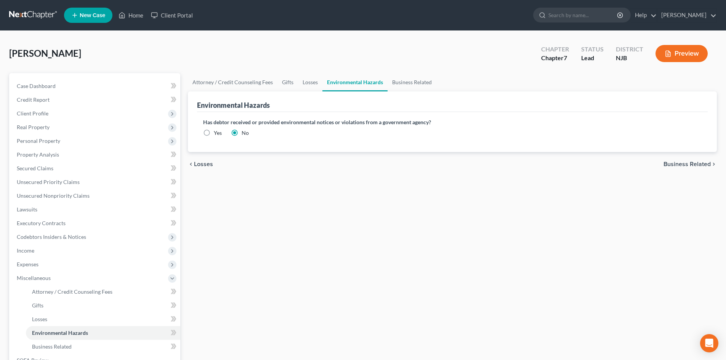
click at [678, 163] on span "Business Related" at bounding box center [686, 164] width 47 height 6
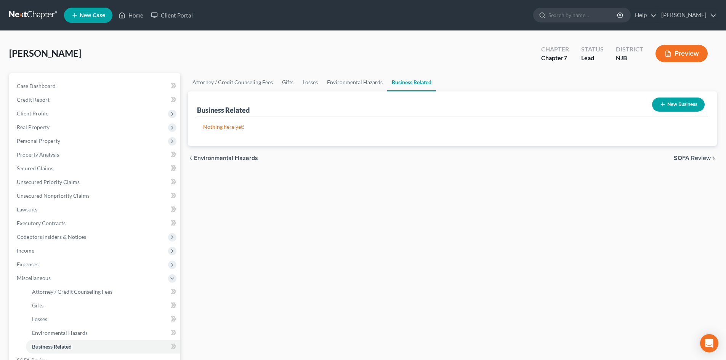
click at [685, 157] on span "SOFA Review" at bounding box center [692, 158] width 37 height 6
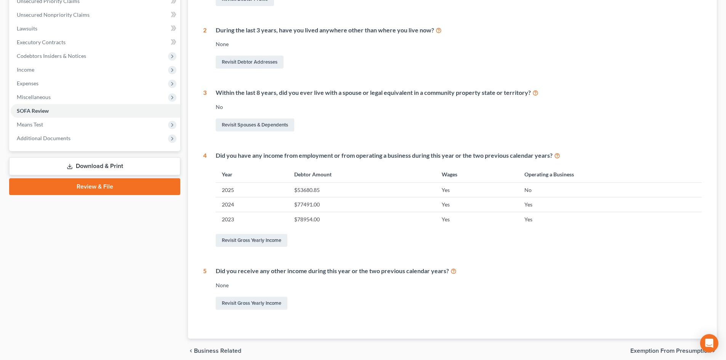
scroll to position [213, 0]
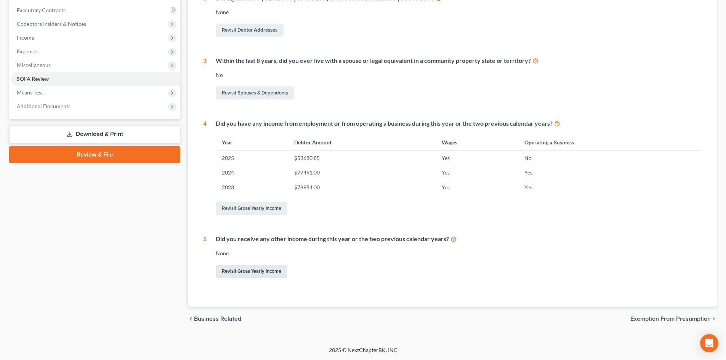
click at [261, 271] on link "Revisit Gross Yearly Income" at bounding box center [252, 271] width 72 height 13
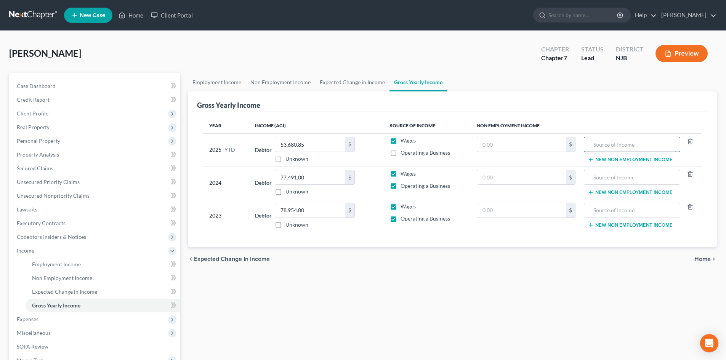
click at [606, 145] on input "text" at bounding box center [632, 144] width 88 height 14
click at [507, 143] on input "text" at bounding box center [521, 144] width 89 height 14
type input "2,000.00"
type input "Gambling winnings"
click at [522, 179] on input "text" at bounding box center [521, 177] width 89 height 14
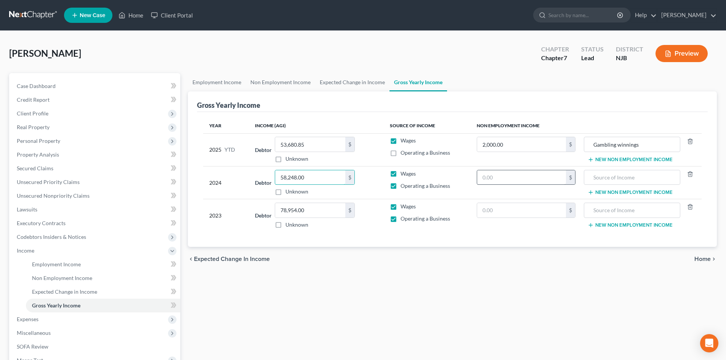
type input "58,248.00"
click at [536, 176] on input "text" at bounding box center [521, 177] width 89 height 14
type input "20,706.00"
type input "Gambling winnings"
type input "50,382.00"
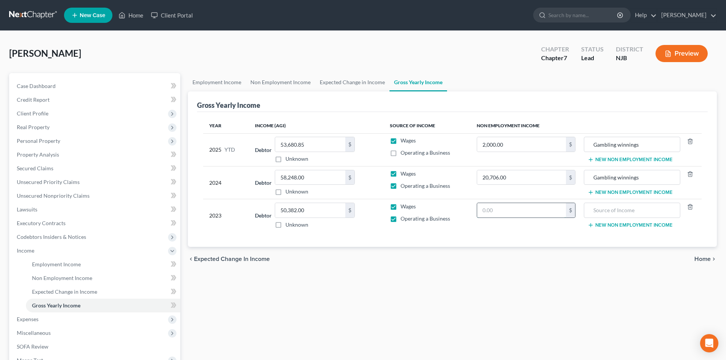
click at [493, 210] on input "text" at bounding box center [521, 210] width 89 height 14
type input "23,314.00"
click at [622, 208] on input "text" at bounding box center [632, 210] width 88 height 14
type input "Gambling winnings"
click at [514, 146] on input "2,000.00" at bounding box center [521, 144] width 89 height 14
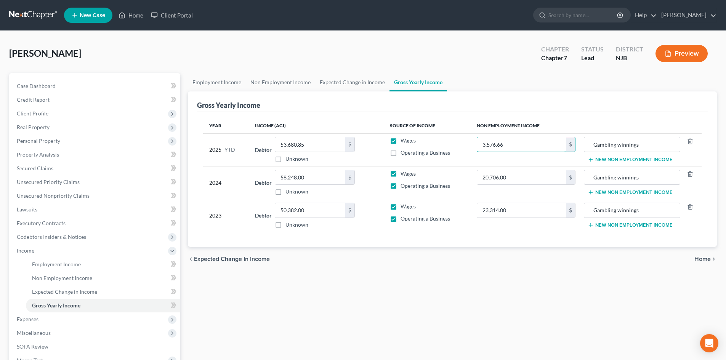
type input "3,576.66"
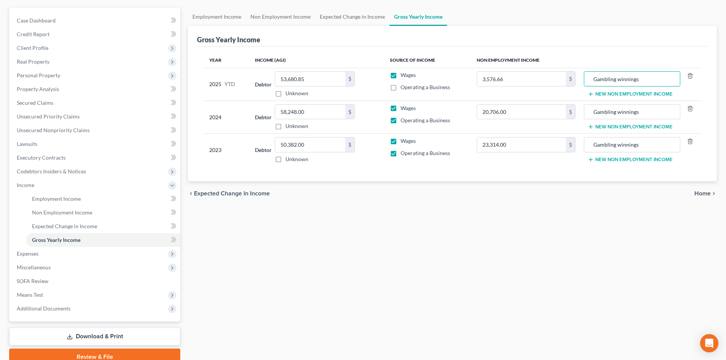
scroll to position [100, 0]
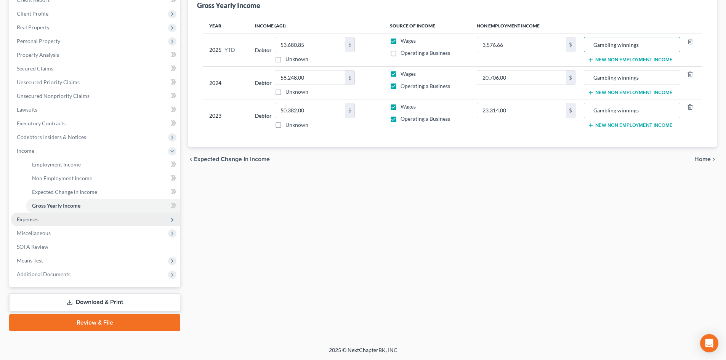
click at [32, 216] on span "Expenses" at bounding box center [28, 219] width 22 height 6
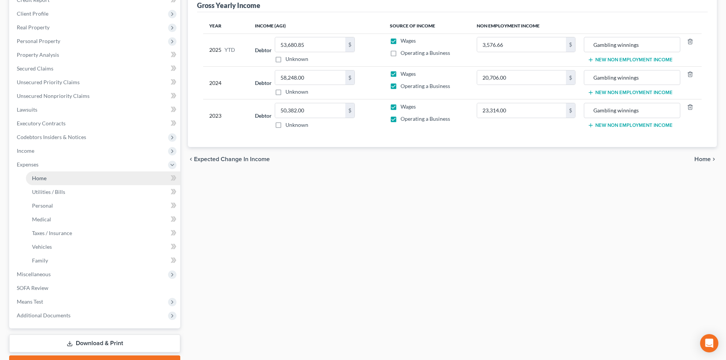
click at [45, 178] on span "Home" at bounding box center [39, 178] width 14 height 6
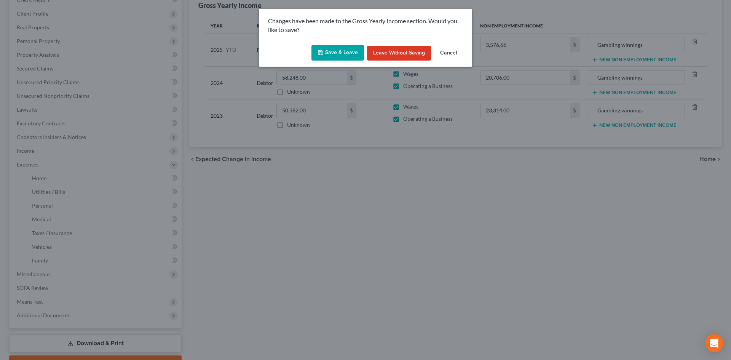
click at [338, 49] on button "Save & Leave" at bounding box center [338, 53] width 53 height 16
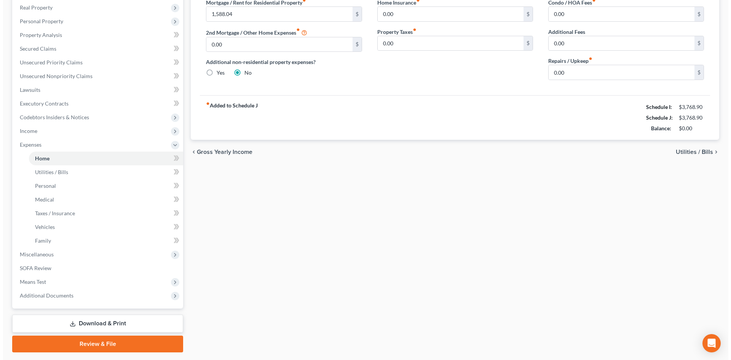
scroll to position [141, 0]
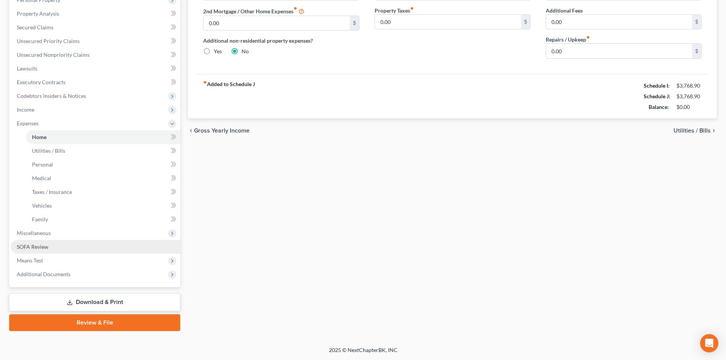
click at [38, 247] on span "SOFA Review" at bounding box center [33, 246] width 32 height 6
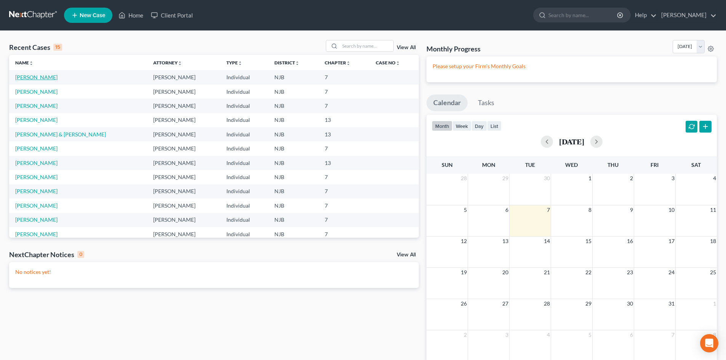
click at [30, 78] on link "Webster, Anthony" at bounding box center [36, 77] width 42 height 6
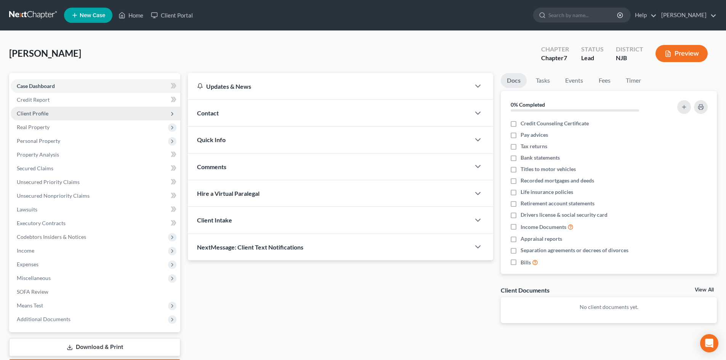
click at [31, 114] on span "Client Profile" at bounding box center [33, 113] width 32 height 6
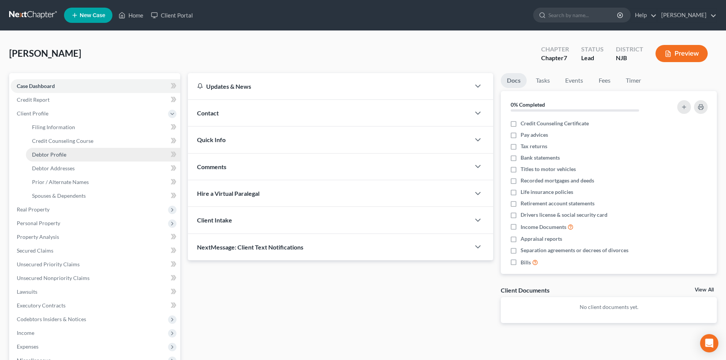
click at [47, 155] on span "Debtor Profile" at bounding box center [49, 154] width 34 height 6
select select "0"
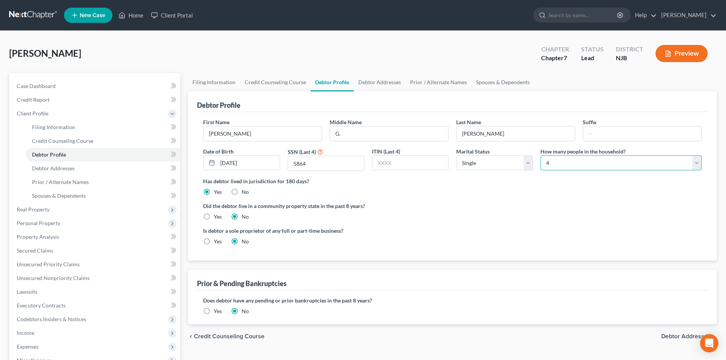
click at [695, 161] on select "Select 1 2 3 4 5 6 7 8 9 10 11 12 13 14 15 16 17 18 19 20" at bounding box center [620, 162] width 161 height 15
select select "1"
click at [540, 155] on select "Select 1 2 3 4 5 6 7 8 9 10 11 12 13 14 15 16 17 18 19 20" at bounding box center [620, 162] width 161 height 15
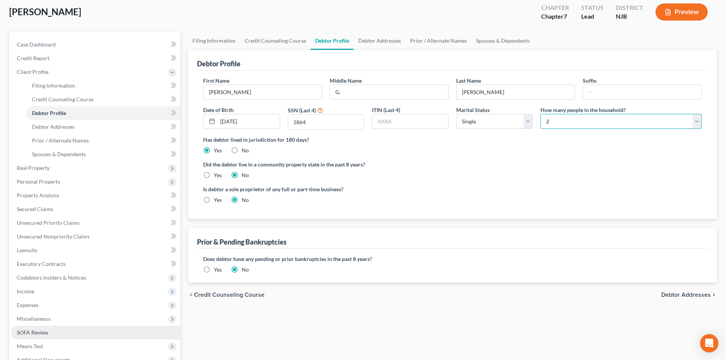
scroll to position [76, 0]
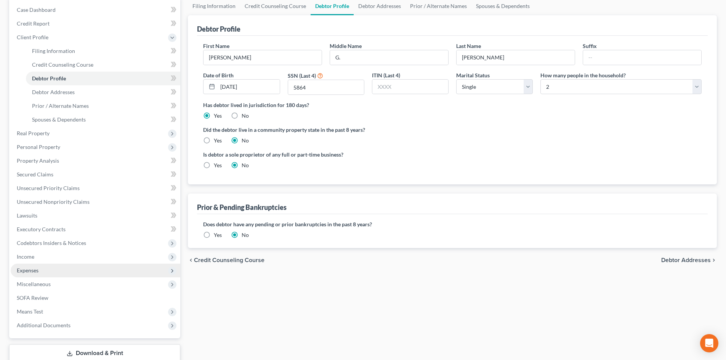
click at [38, 272] on span "Expenses" at bounding box center [28, 270] width 22 height 6
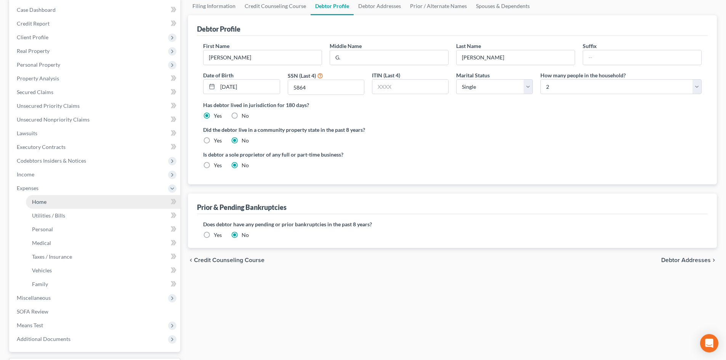
click at [53, 198] on link "Home" at bounding box center [103, 202] width 154 height 14
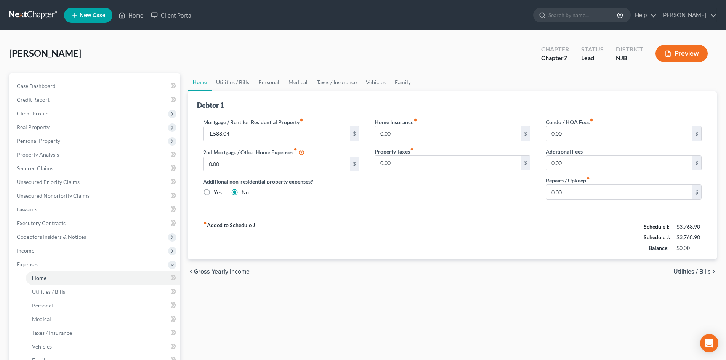
click at [679, 50] on button "Preview" at bounding box center [681, 53] width 52 height 17
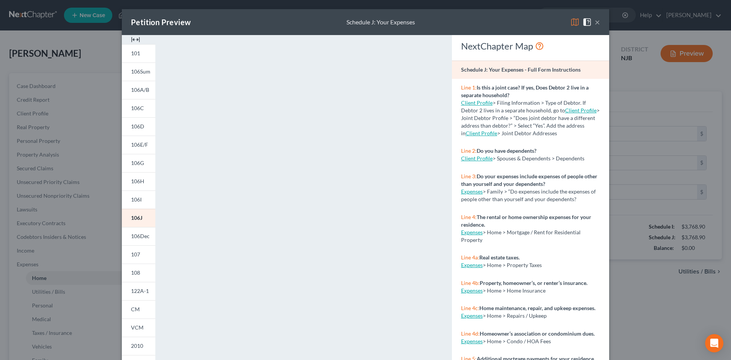
click at [595, 22] on button "×" at bounding box center [597, 22] width 5 height 9
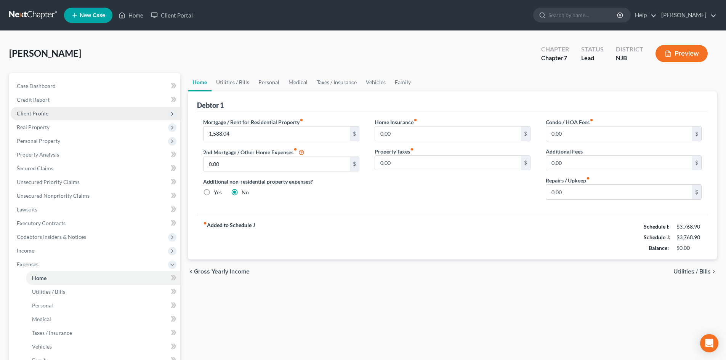
click at [24, 111] on span "Client Profile" at bounding box center [33, 113] width 32 height 6
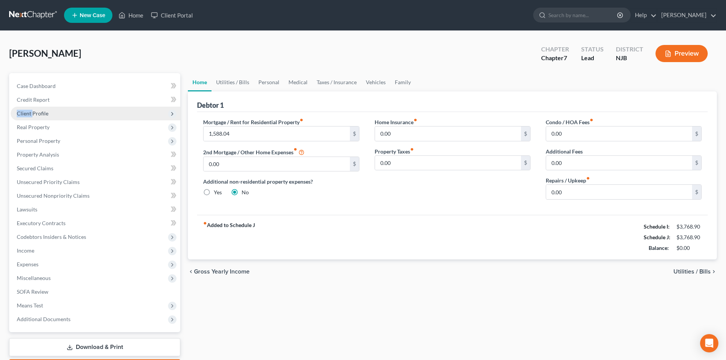
click at [25, 111] on span "Client Profile" at bounding box center [33, 113] width 32 height 6
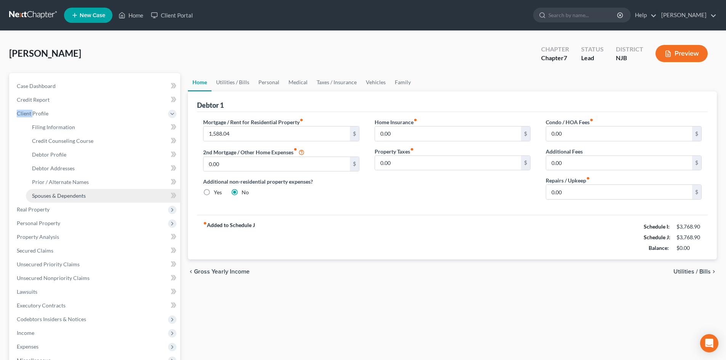
click at [70, 196] on span "Spouses & Dependents" at bounding box center [59, 195] width 54 height 6
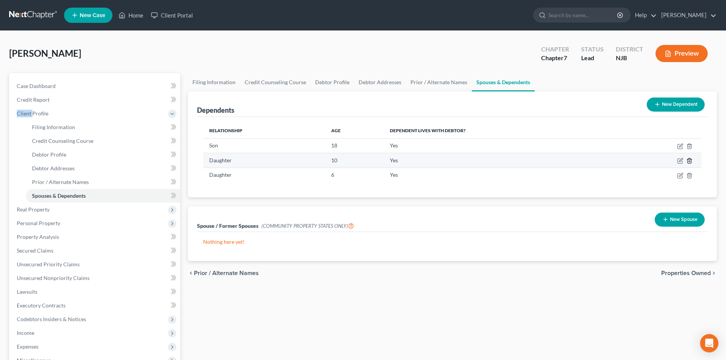
click at [689, 160] on icon "button" at bounding box center [689, 161] width 6 height 6
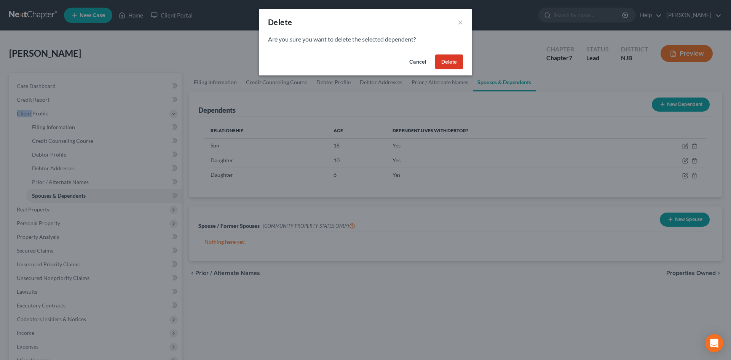
click at [457, 66] on button "Delete" at bounding box center [449, 61] width 28 height 15
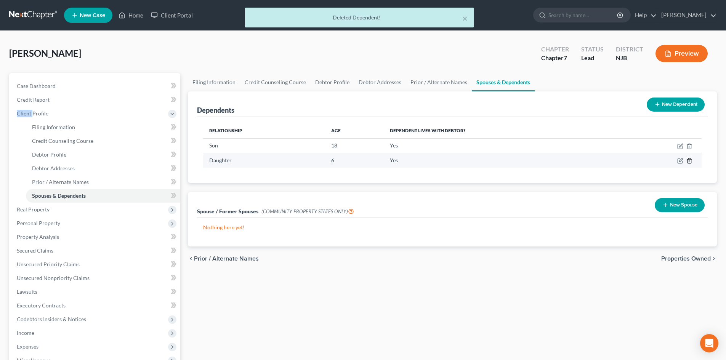
click at [688, 160] on icon "button" at bounding box center [689, 161] width 6 height 6
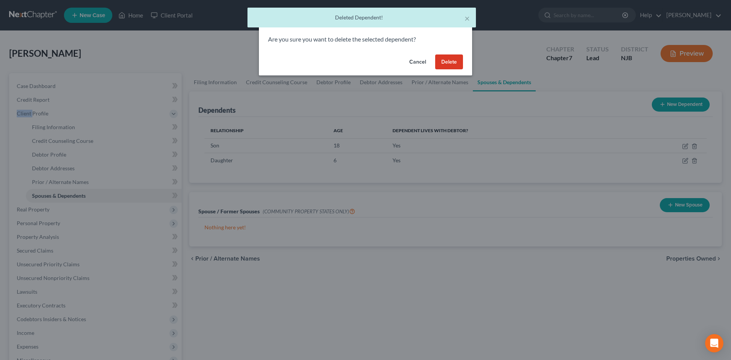
click at [454, 59] on button "Delete" at bounding box center [449, 61] width 28 height 15
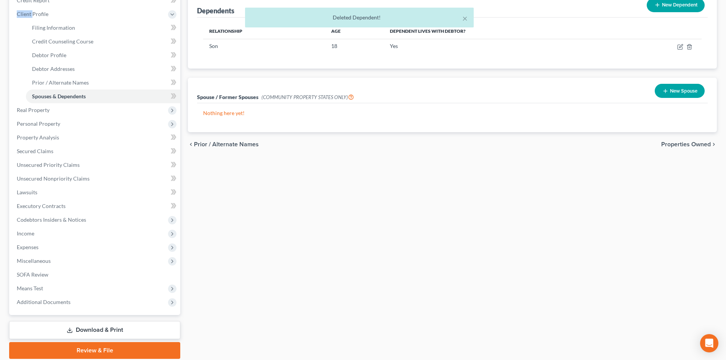
scroll to position [127, 0]
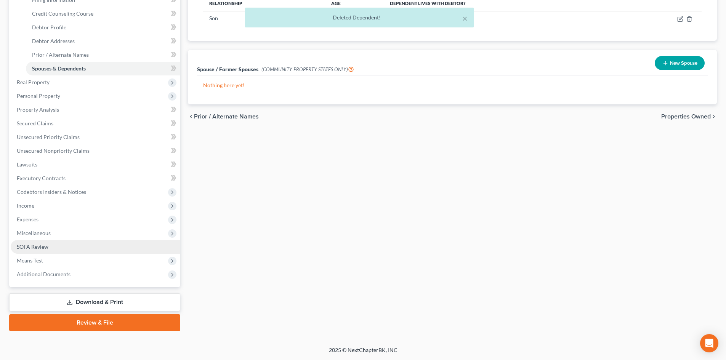
click at [44, 248] on span "SOFA Review" at bounding box center [33, 246] width 32 height 6
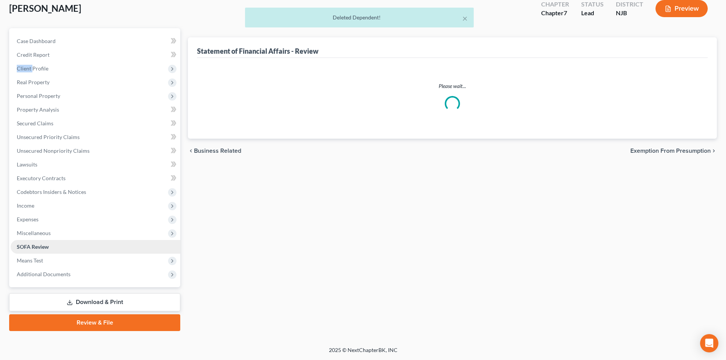
scroll to position [33, 0]
click at [44, 248] on ul "Case Dashboard Payments Invoices Payments Payments Credit Report Client Profile" at bounding box center [96, 157] width 170 height 247
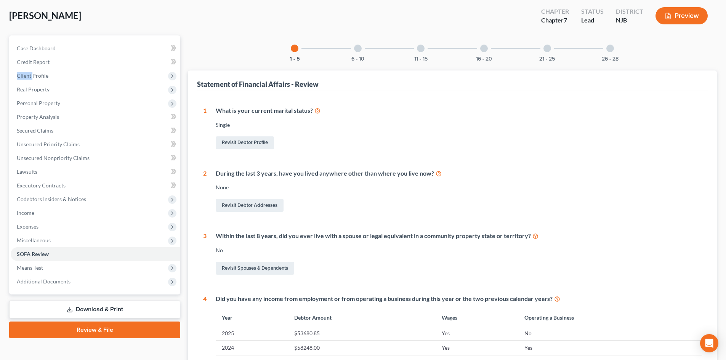
scroll to position [0, 0]
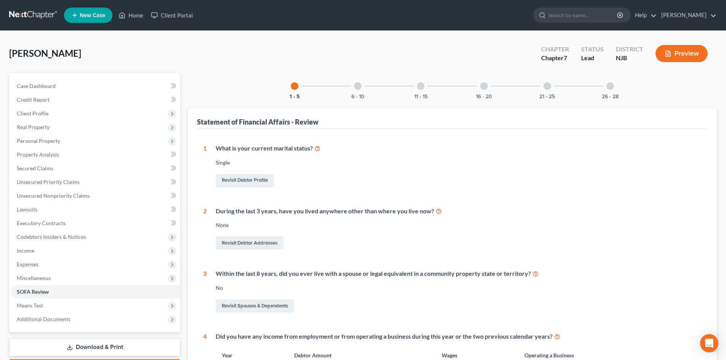
click at [356, 87] on div at bounding box center [358, 86] width 8 height 8
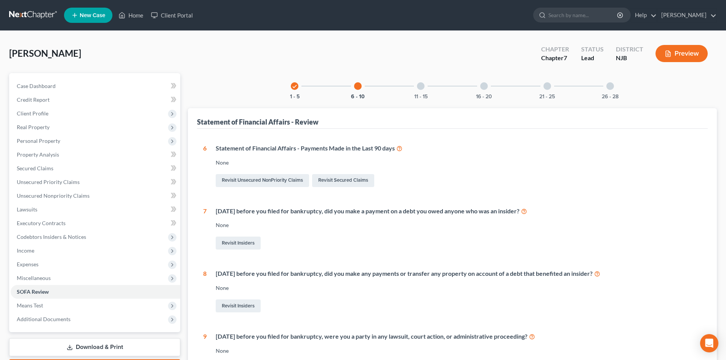
click at [418, 86] on div at bounding box center [421, 86] width 8 height 8
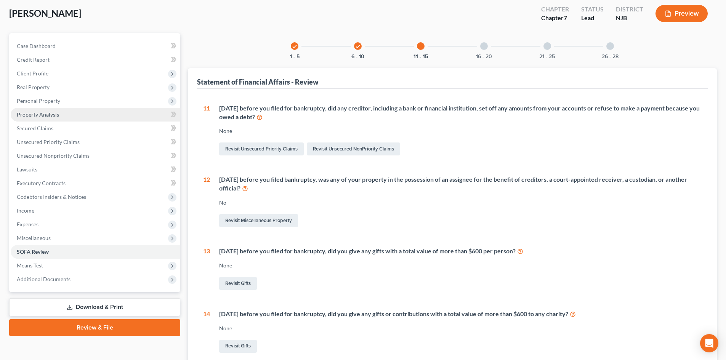
scroll to position [38, 0]
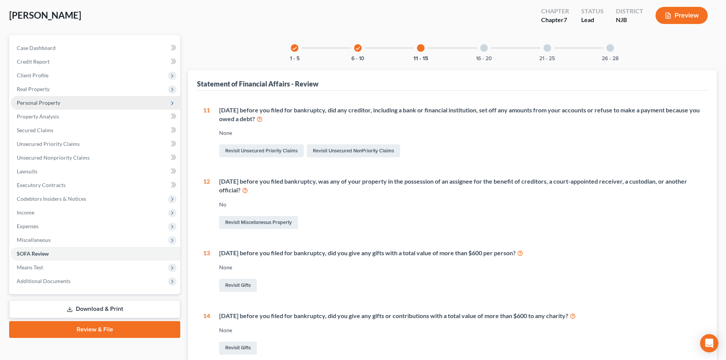
click at [50, 103] on span "Personal Property" at bounding box center [38, 102] width 43 height 6
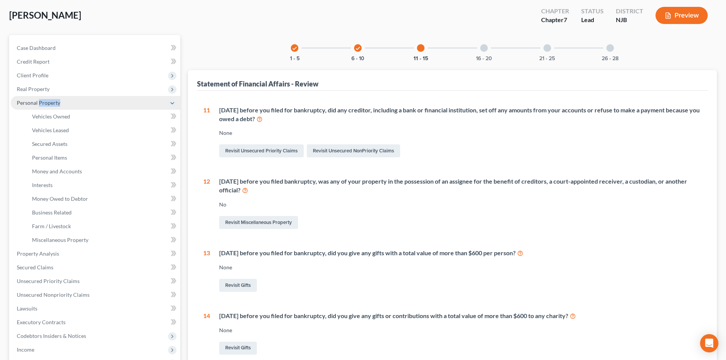
click at [50, 103] on span "Personal Property" at bounding box center [38, 102] width 43 height 6
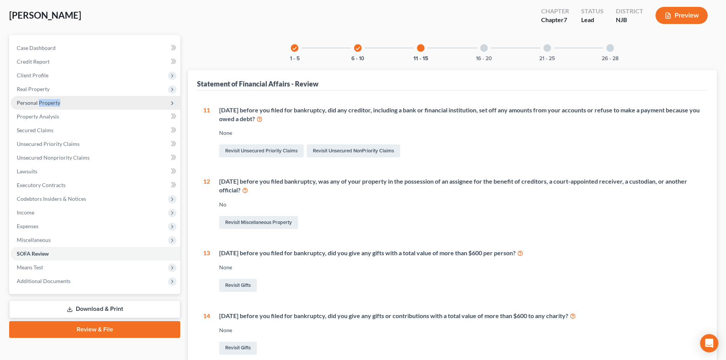
click at [49, 103] on span "Personal Property" at bounding box center [38, 102] width 43 height 6
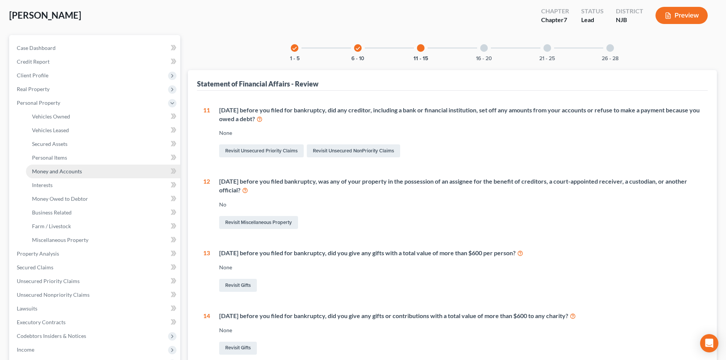
click at [73, 171] on span "Money and Accounts" at bounding box center [57, 171] width 50 height 6
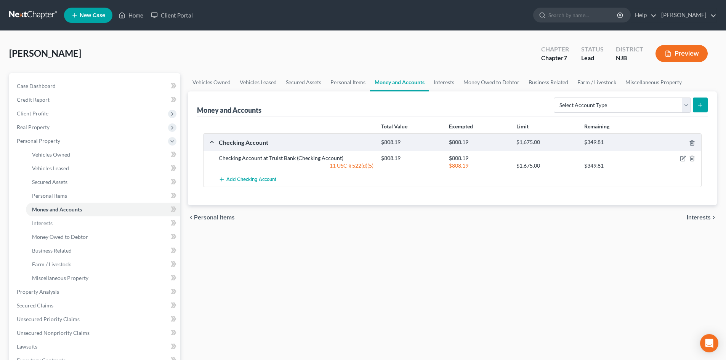
click at [699, 103] on icon "submit" at bounding box center [700, 105] width 6 height 6
click at [688, 103] on select "Select Account Type Brokerage Cash on Hand Certificates of Deposit Checking Acc…" at bounding box center [622, 105] width 137 height 15
select select "checking"
click at [555, 98] on select "Select Account Type Brokerage Cash on Hand Certificates of Deposit Checking Acc…" at bounding box center [622, 105] width 137 height 15
click at [702, 105] on icon "submit" at bounding box center [700, 105] width 6 height 6
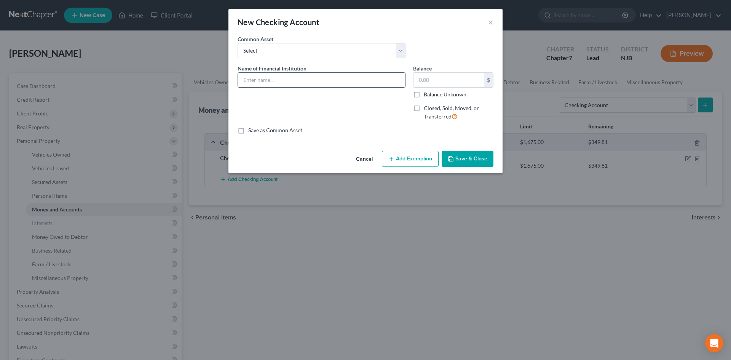
click at [282, 78] on input "text" at bounding box center [321, 80] width 167 height 14
type input "Checking Account at [PERSON_NAME] Fargo (X1786)"
click at [447, 76] on input "text" at bounding box center [449, 80] width 70 height 14
type input "0.00"
click at [424, 107] on label "Closed, Sold, Moved, or Transferred" at bounding box center [459, 112] width 70 height 16
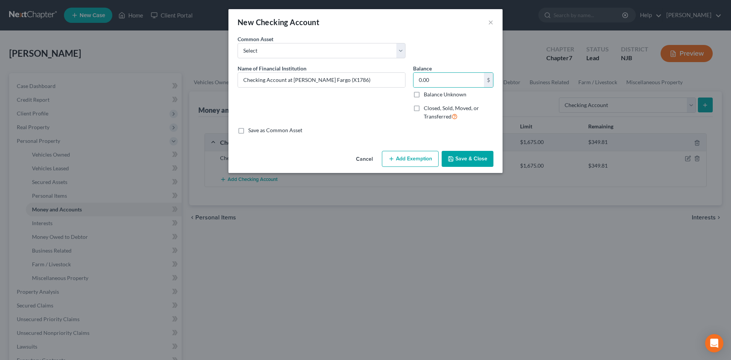
click at [427, 107] on input "Closed, Sold, Moved, or Transferred" at bounding box center [429, 106] width 5 height 5
checkbox input "true"
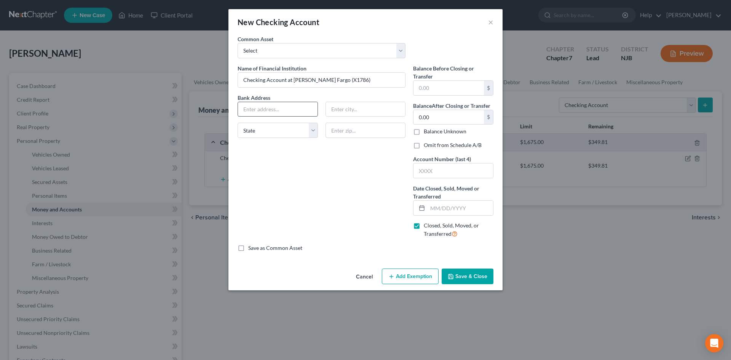
click at [282, 111] on input "text" at bounding box center [278, 109] width 80 height 14
click at [263, 109] on input "text" at bounding box center [278, 109] width 80 height 14
type input "Online"
click at [438, 88] on input "text" at bounding box center [449, 88] width 70 height 14
click at [435, 117] on input "0.00" at bounding box center [449, 117] width 70 height 14
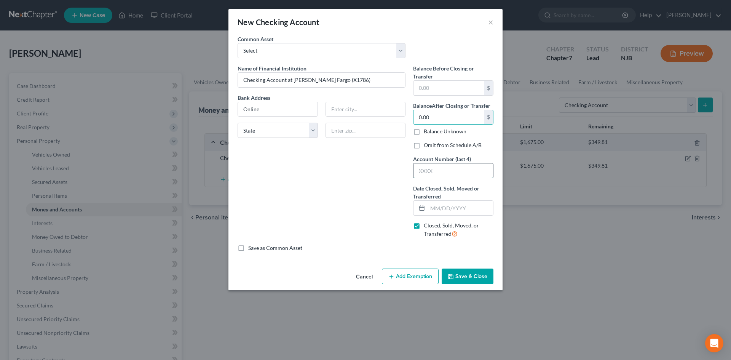
click at [446, 171] on input "text" at bounding box center [454, 170] width 80 height 14
type input "1786"
type input "[DATE]"
click at [458, 274] on button "Save & Close" at bounding box center [468, 277] width 52 height 16
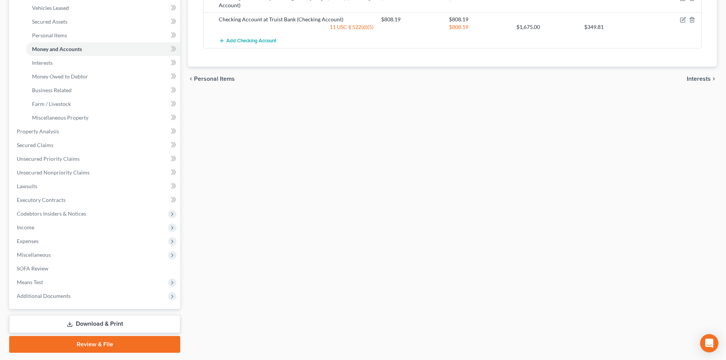
scroll to position [182, 0]
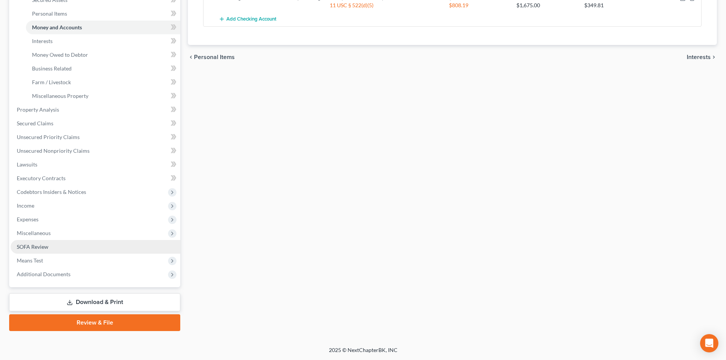
click at [53, 246] on link "SOFA Review" at bounding box center [96, 247] width 170 height 14
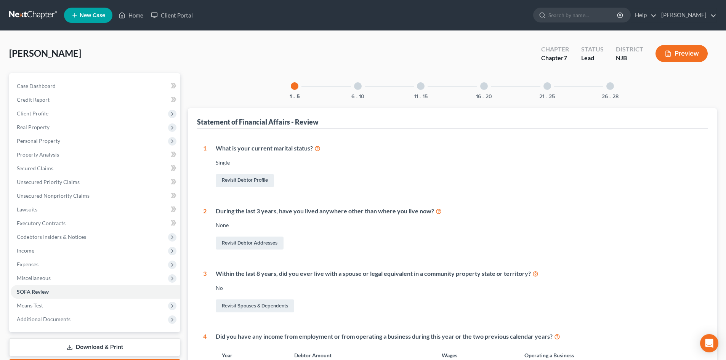
click at [420, 88] on div at bounding box center [421, 86] width 8 height 8
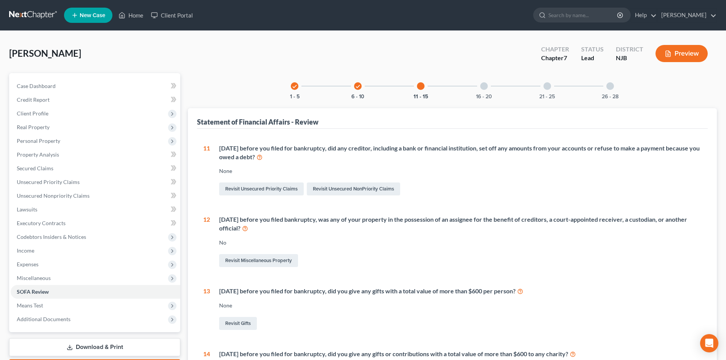
click at [485, 88] on div at bounding box center [484, 86] width 8 height 8
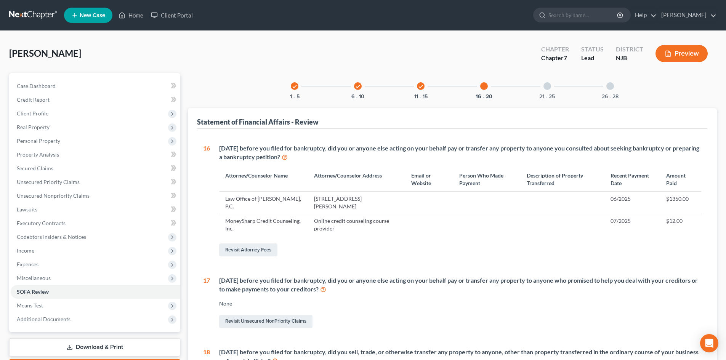
click at [546, 84] on div at bounding box center [547, 86] width 8 height 8
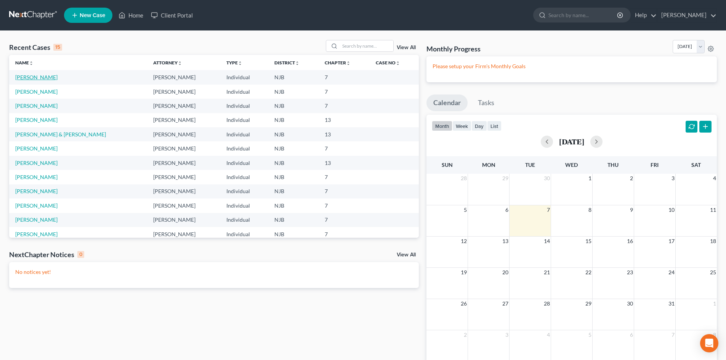
click at [47, 78] on link "[PERSON_NAME]" at bounding box center [36, 77] width 42 height 6
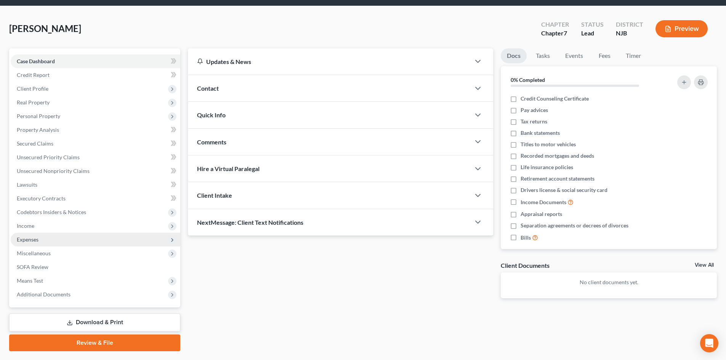
scroll to position [38, 0]
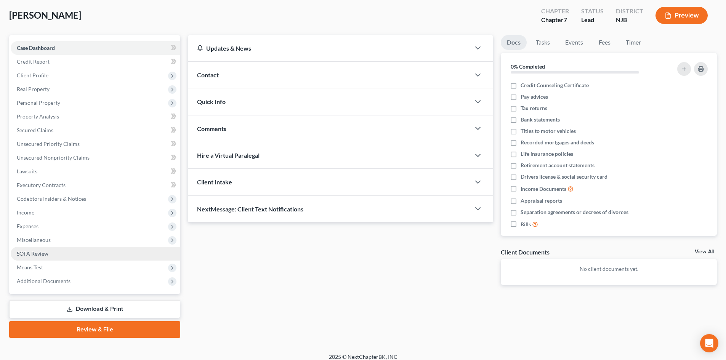
click at [41, 249] on link "SOFA Review" at bounding box center [96, 254] width 170 height 14
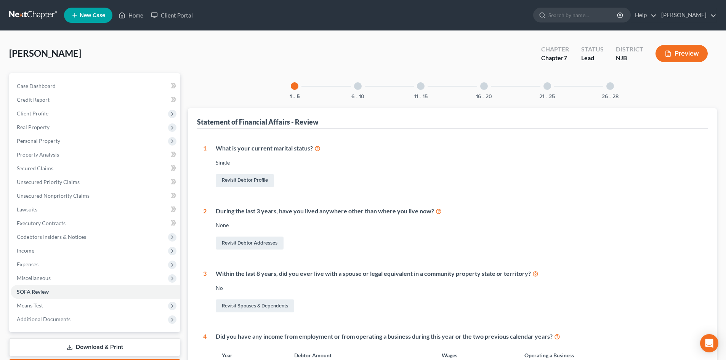
click at [546, 86] on div at bounding box center [547, 86] width 8 height 8
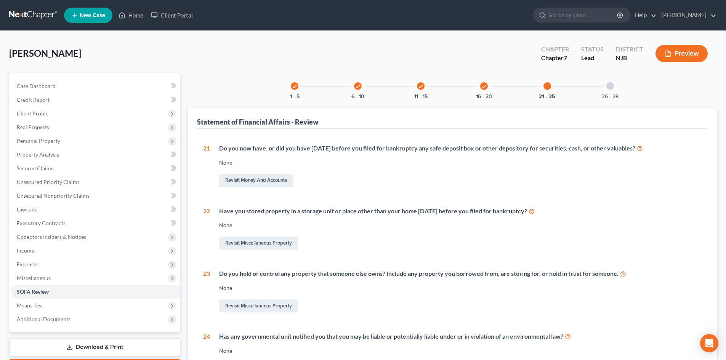
click at [608, 85] on div at bounding box center [610, 86] width 8 height 8
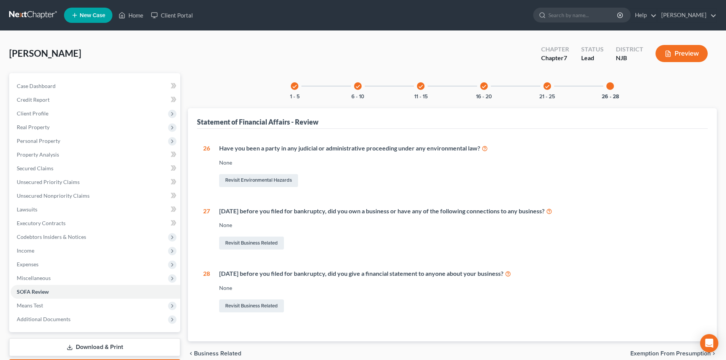
click at [484, 86] on icon "check" at bounding box center [483, 86] width 5 height 5
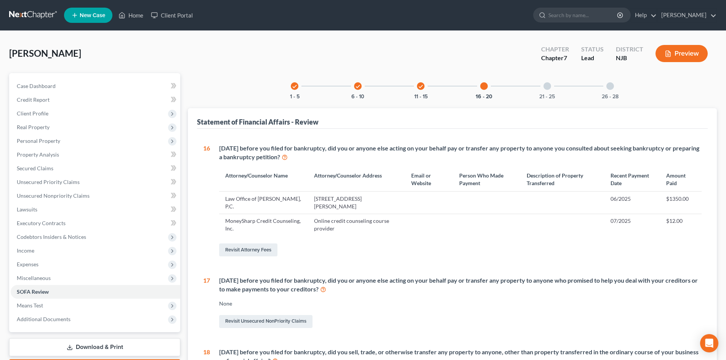
click at [421, 87] on icon "check" at bounding box center [420, 86] width 5 height 5
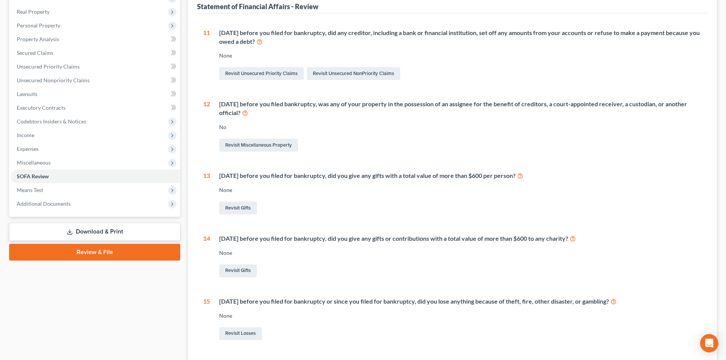
scroll to position [178, 0]
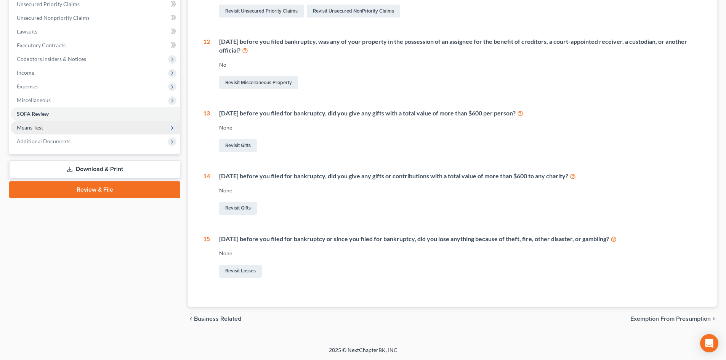
click at [27, 131] on span "Means Test" at bounding box center [96, 128] width 170 height 14
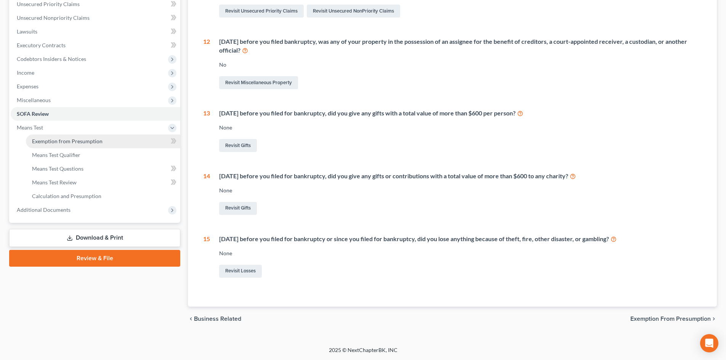
click at [42, 141] on span "Exemption from Presumption" at bounding box center [67, 141] width 70 height 6
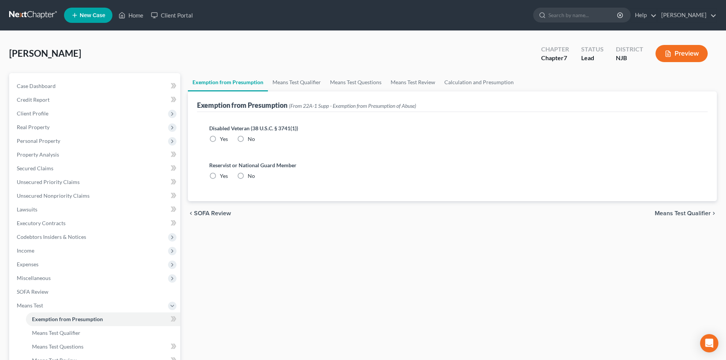
click at [248, 138] on label "No" at bounding box center [251, 139] width 7 height 8
click at [251, 138] on input "No" at bounding box center [253, 137] width 5 height 5
radio input "true"
click at [248, 175] on label "No" at bounding box center [251, 176] width 7 height 8
click at [251, 175] on input "No" at bounding box center [253, 174] width 5 height 5
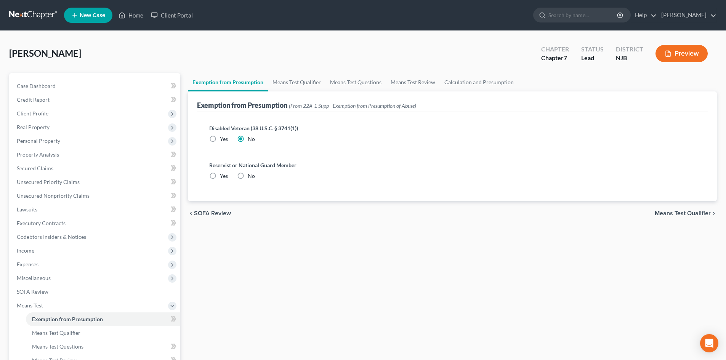
radio input "true"
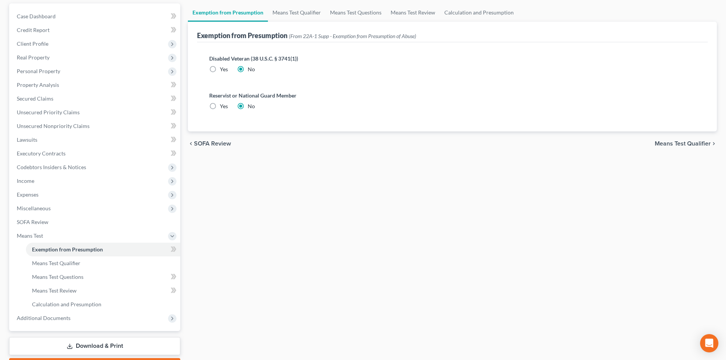
scroll to position [76, 0]
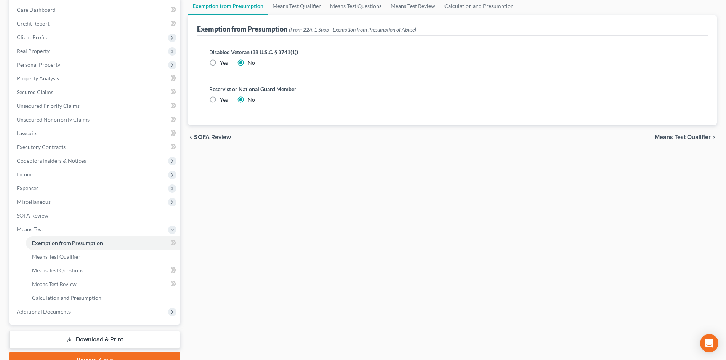
click at [677, 138] on span "Means Test Qualifier" at bounding box center [683, 137] width 56 height 6
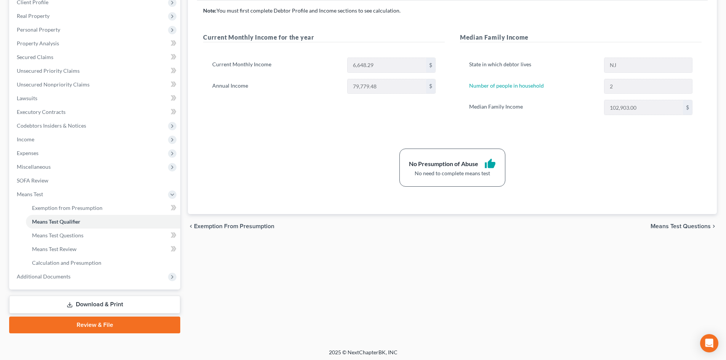
scroll to position [114, 0]
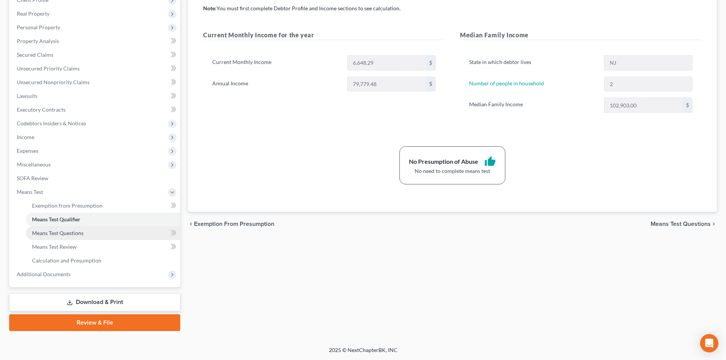
click span "Means Test Questions"
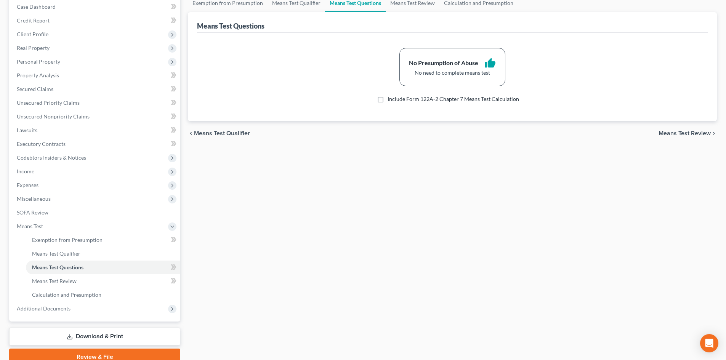
scroll to position [114, 0]
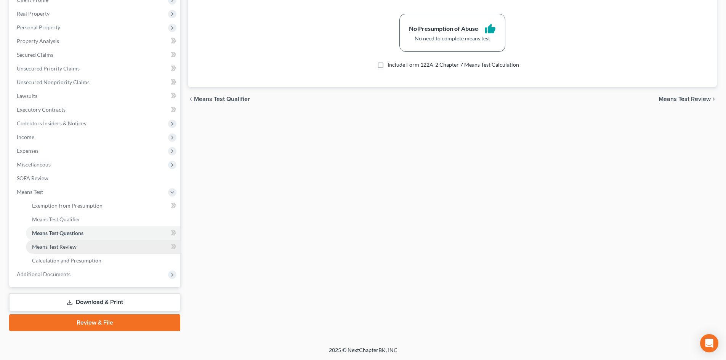
click span "Means Test Review"
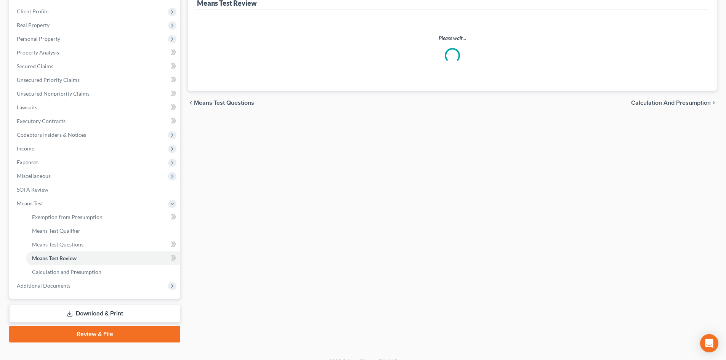
scroll to position [114, 0]
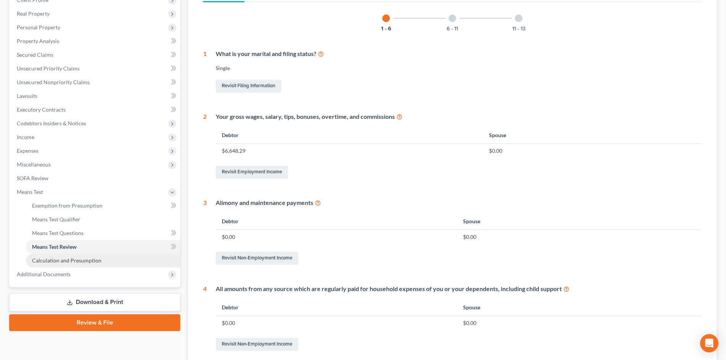
click span "Calculation and Presumption"
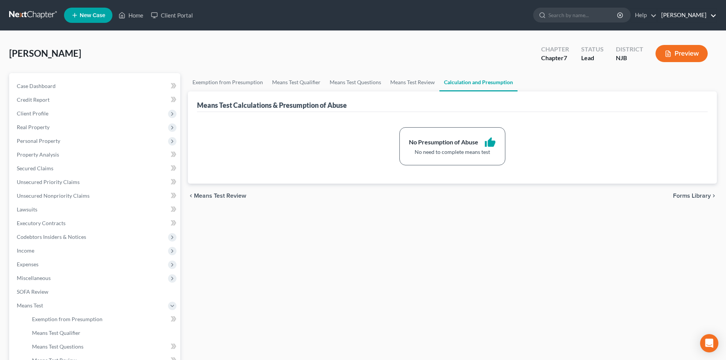
click link "[PERSON_NAME]"
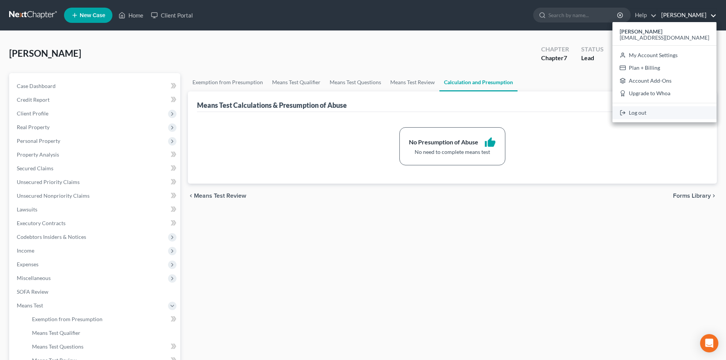
click link "Log out"
